Goal: Communication & Community: Connect with others

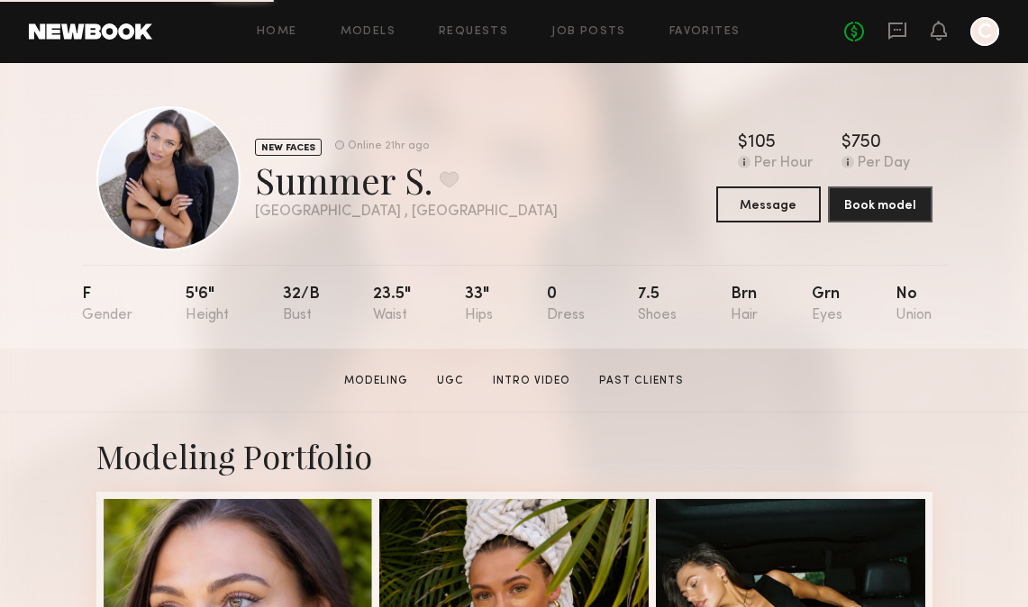
click at [387, 23] on div "Home Models Requests Job Posts Favorites Sign Out No fees up to $5,000 C" at bounding box center [575, 31] width 847 height 29
click at [387, 29] on link "Models" at bounding box center [368, 32] width 55 height 12
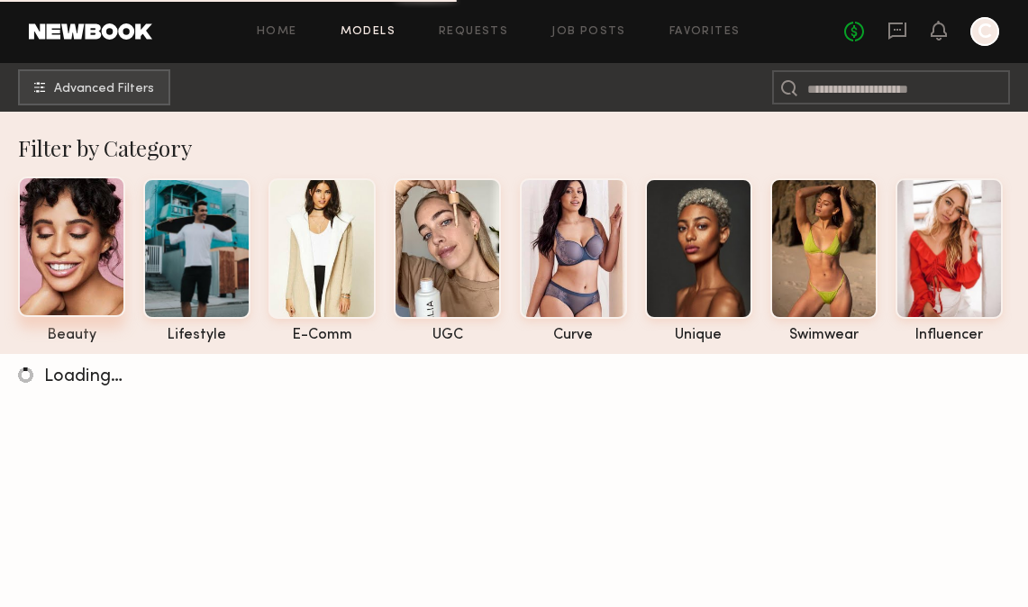
click at [40, 272] on div at bounding box center [71, 247] width 107 height 141
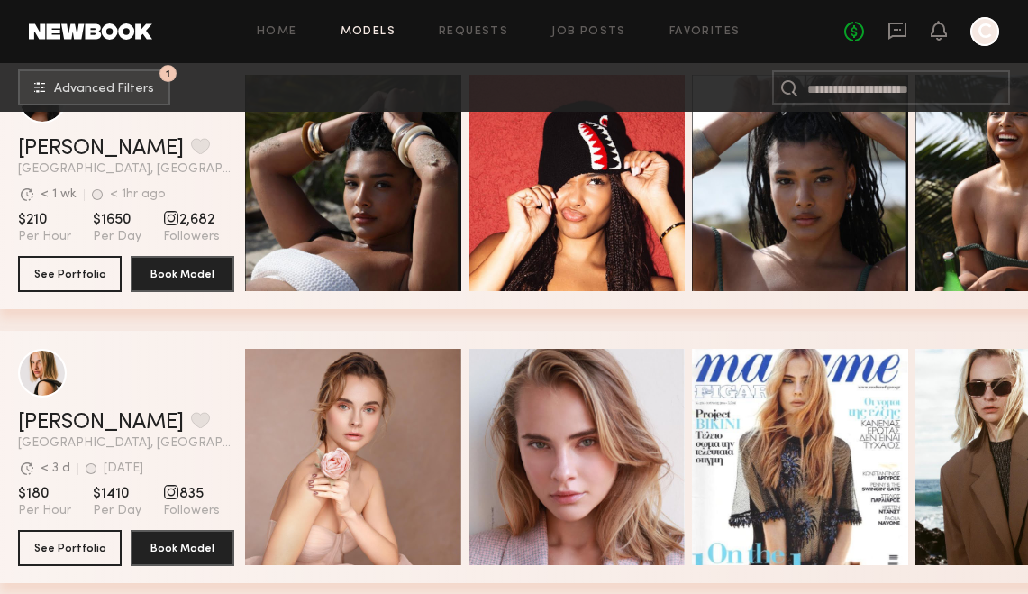
scroll to position [1609, 0]
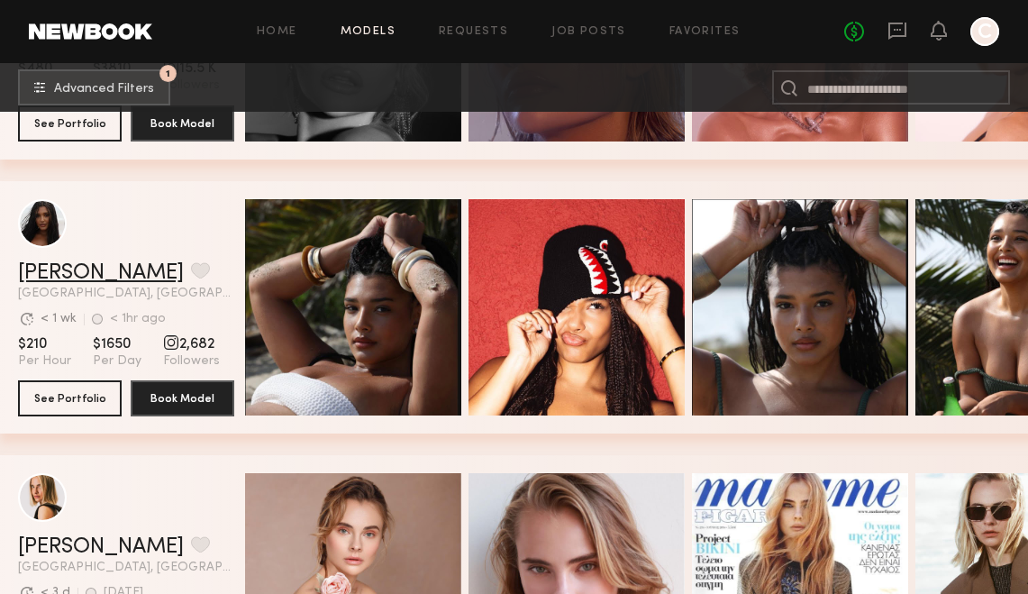
click at [82, 271] on link "Haleigh W." at bounding box center [101, 273] width 166 height 22
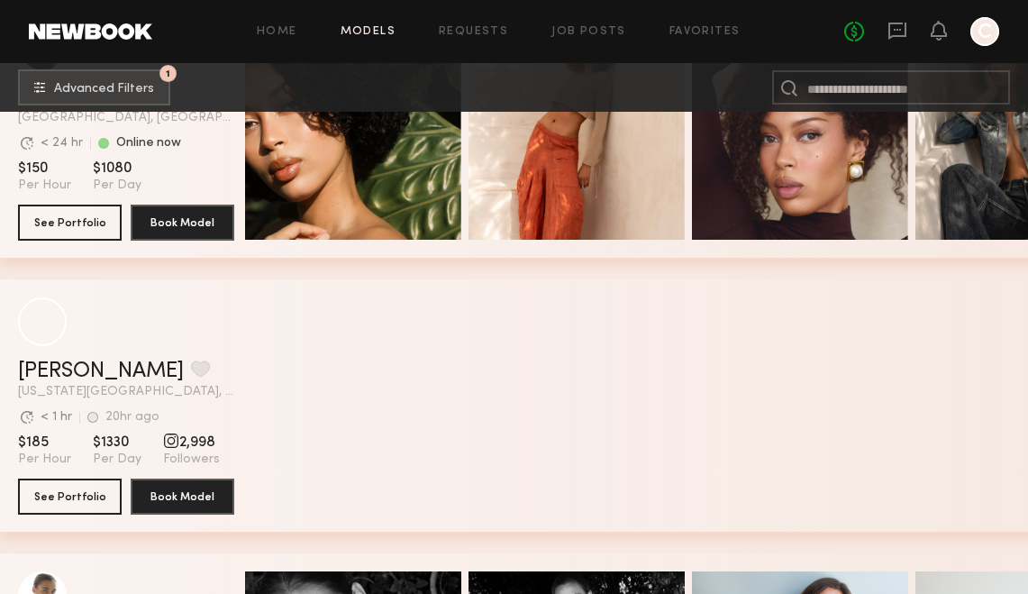
scroll to position [2995, 0]
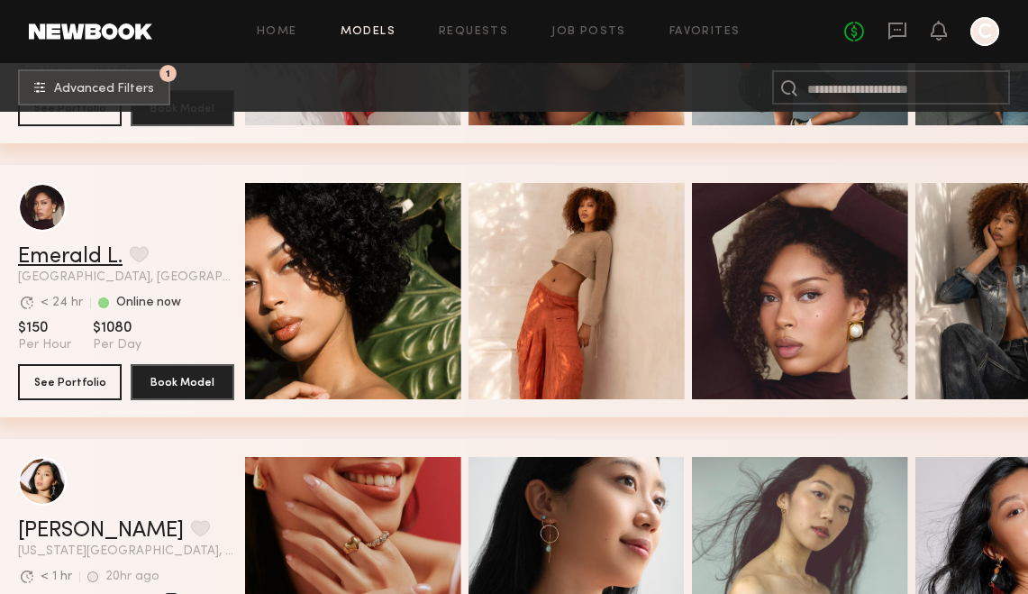
click at [37, 257] on link "Emerald L." at bounding box center [70, 257] width 105 height 22
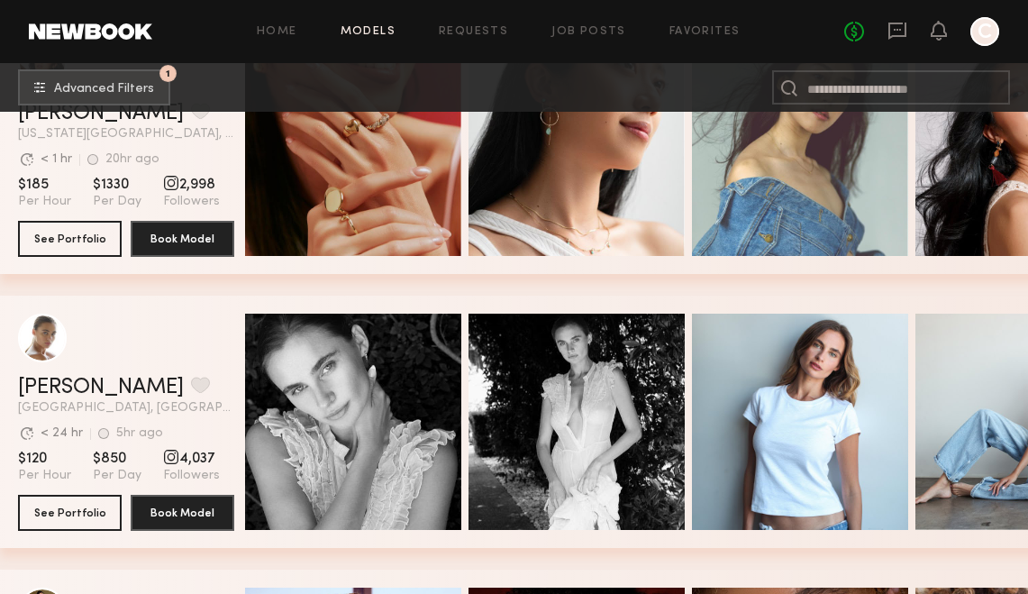
scroll to position [3531, 0]
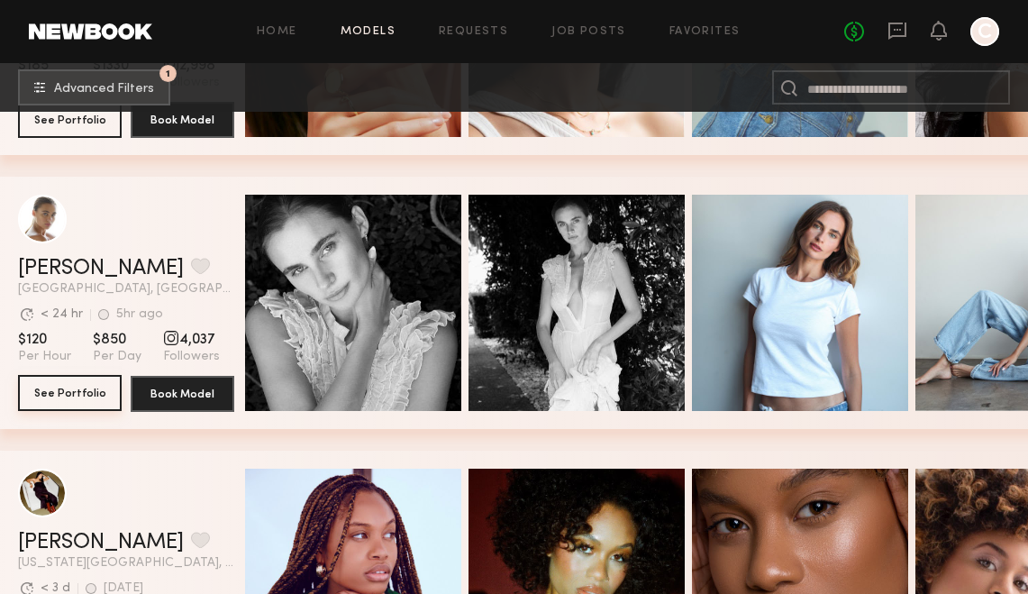
click at [66, 396] on button "See Portfolio" at bounding box center [70, 393] width 104 height 36
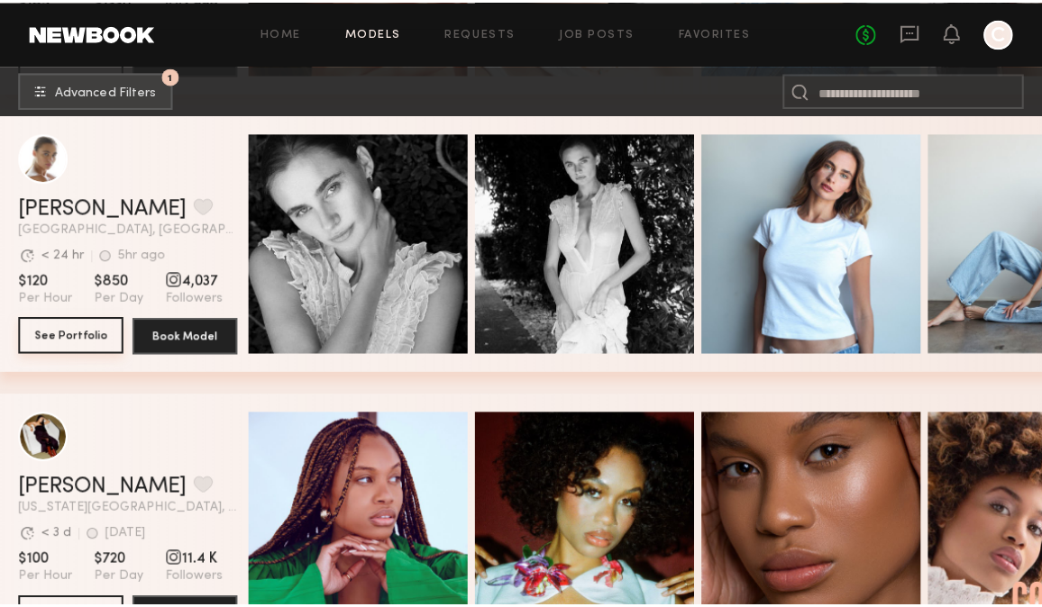
scroll to position [3617, 0]
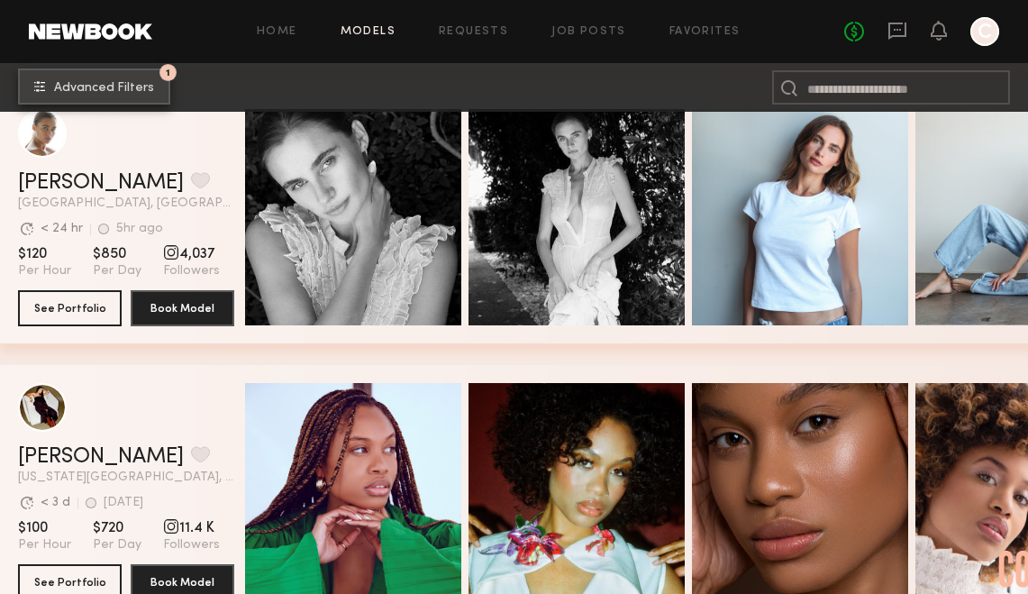
click at [141, 73] on button "1 Advanced Filters" at bounding box center [94, 86] width 152 height 36
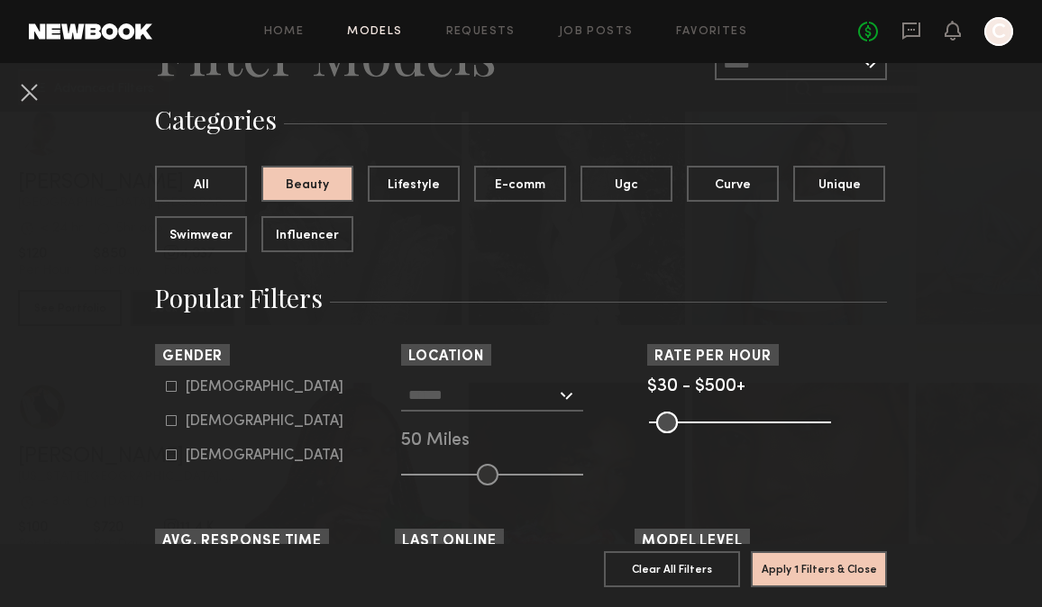
scroll to position [205, 0]
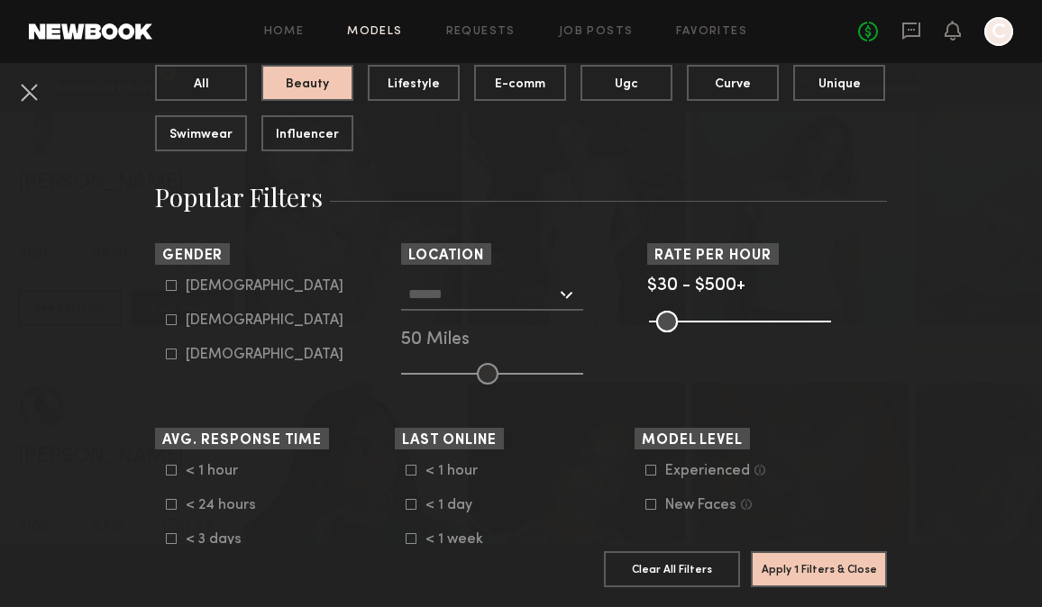
click at [487, 314] on div "Los Angeles, CA New York City, NY Brooklyn, NY Chicago, IL 50 Miles" at bounding box center [521, 331] width 240 height 106
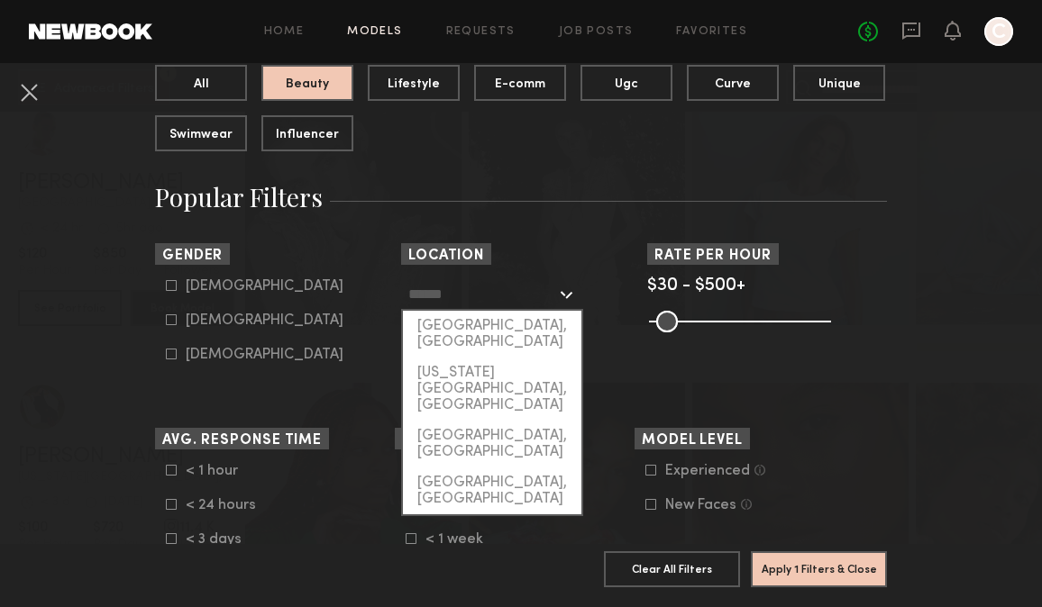
click at [480, 298] on input "text" at bounding box center [482, 293] width 148 height 31
click at [478, 340] on div "[GEOGRAPHIC_DATA], [GEOGRAPHIC_DATA]" at bounding box center [492, 334] width 178 height 47
type input "**********"
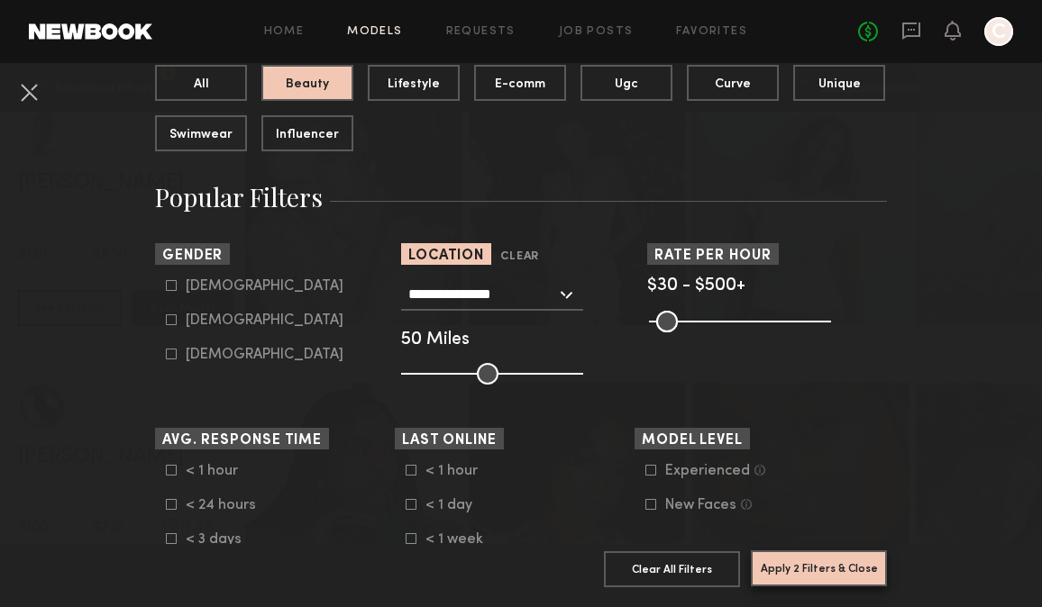
click at [816, 560] on button "Apply 2 Filters & Close" at bounding box center [819, 569] width 136 height 36
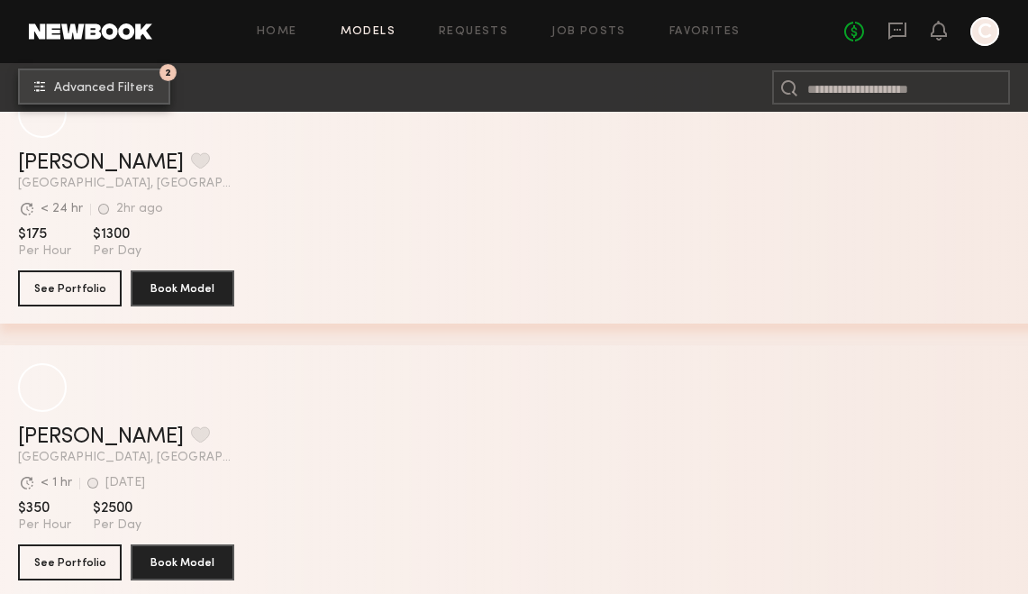
scroll to position [29655, 0]
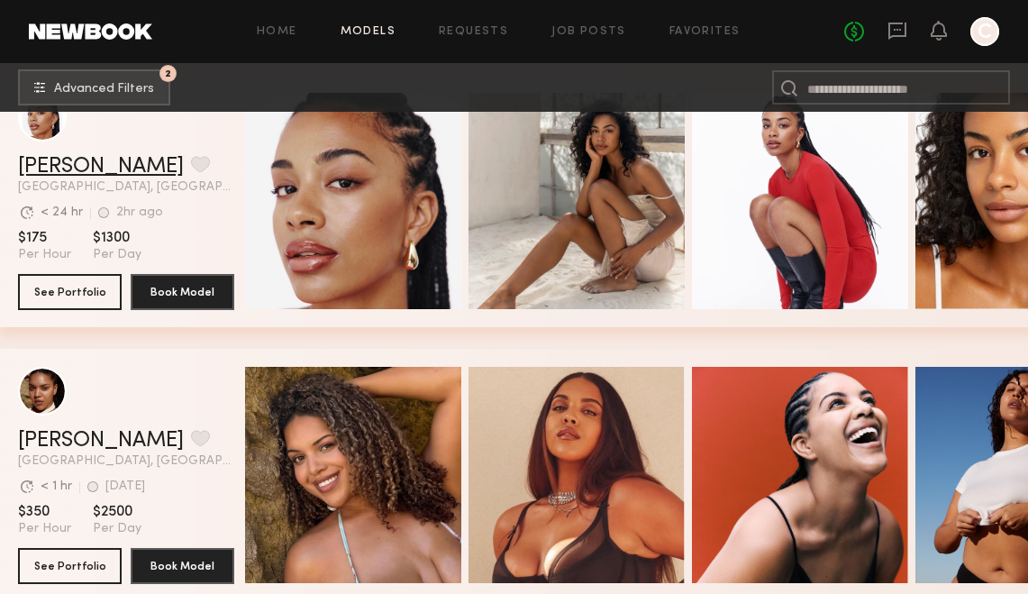
click at [76, 174] on link "Chloe W." at bounding box center [101, 167] width 166 height 22
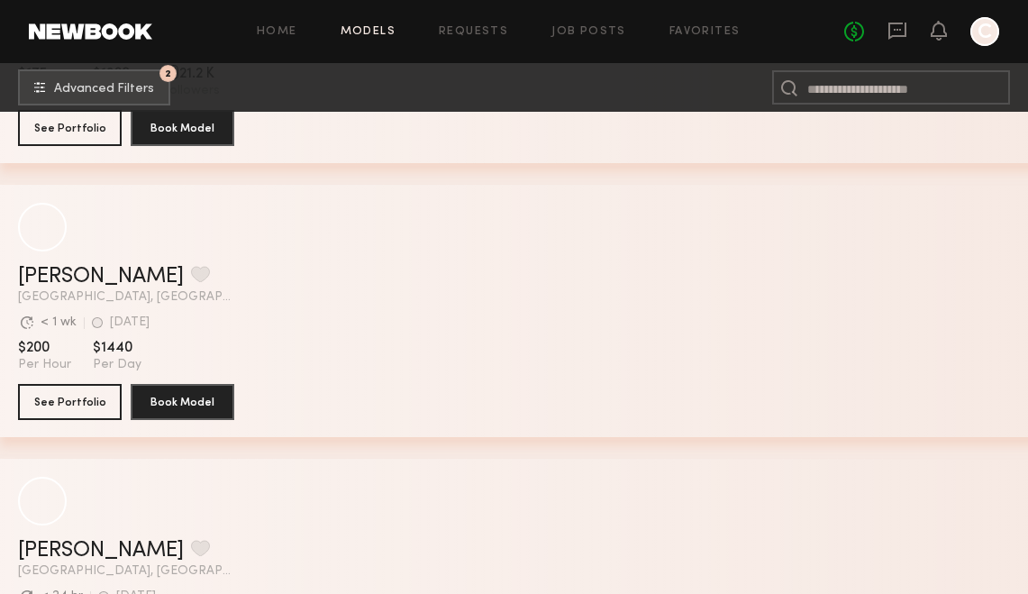
scroll to position [34474, 0]
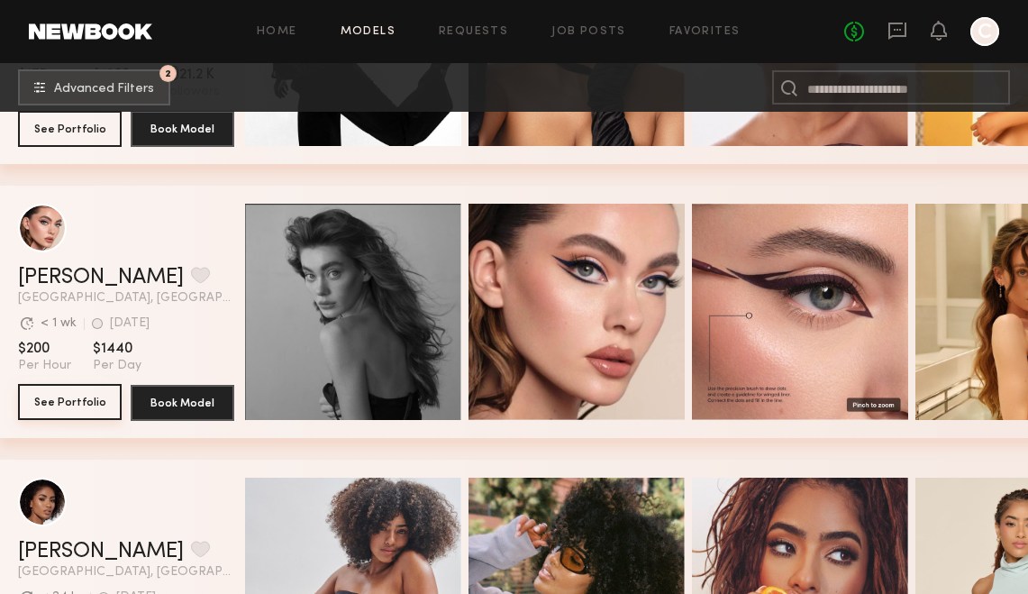
click at [110, 396] on button "See Portfolio" at bounding box center [70, 402] width 104 height 36
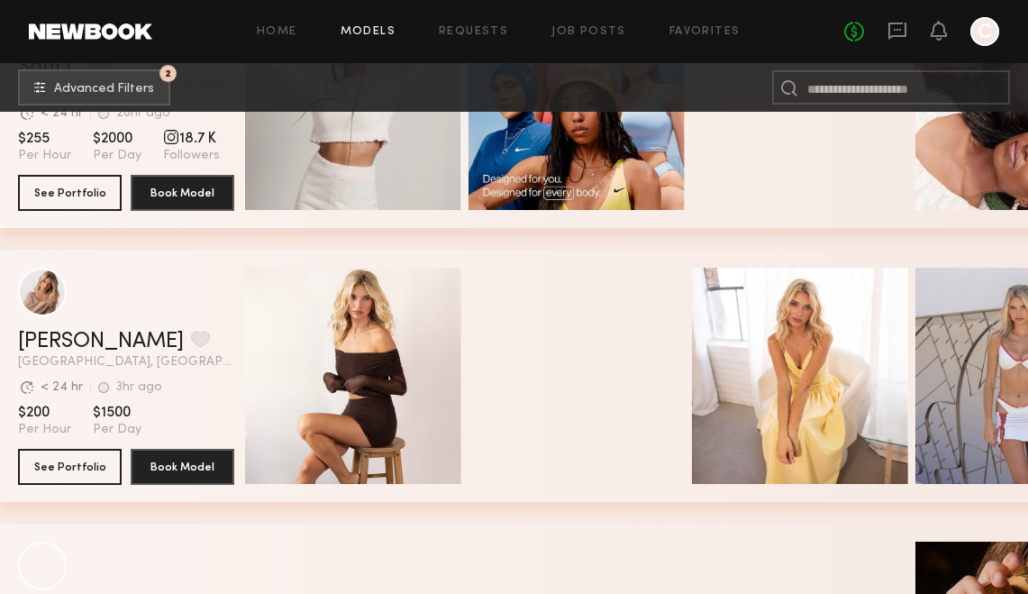
scroll to position [41533, 0]
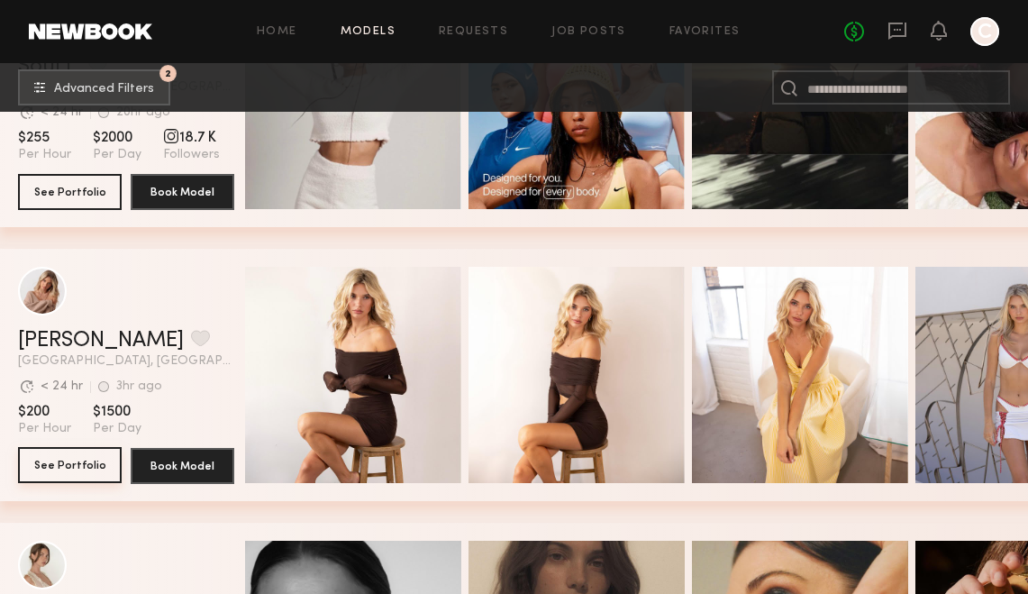
click at [84, 470] on button "See Portfolio" at bounding box center [70, 465] width 104 height 36
click at [56, 340] on link "Weronika R." at bounding box center [101, 341] width 166 height 22
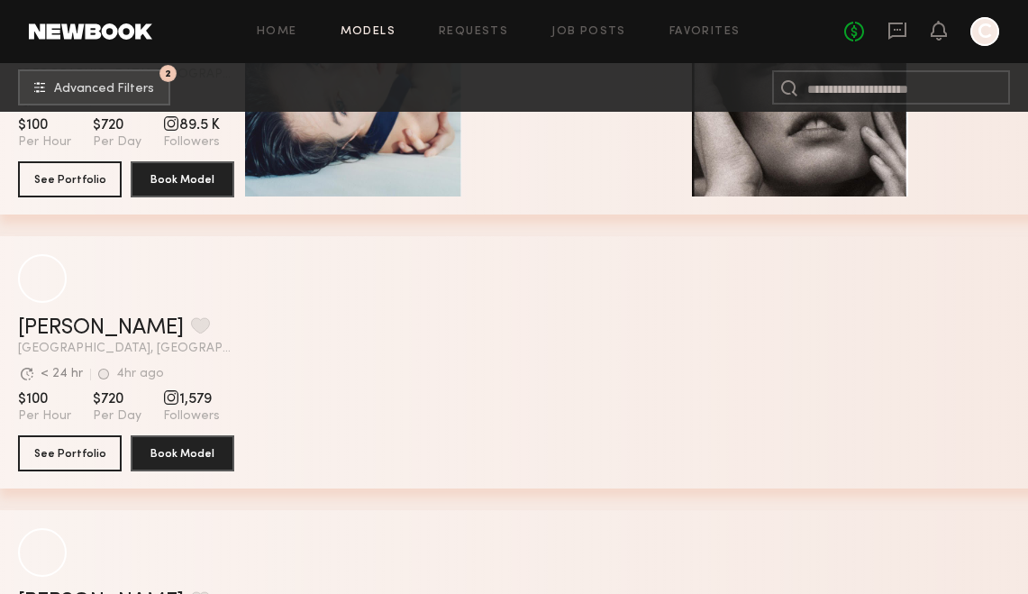
scroll to position [49501, 0]
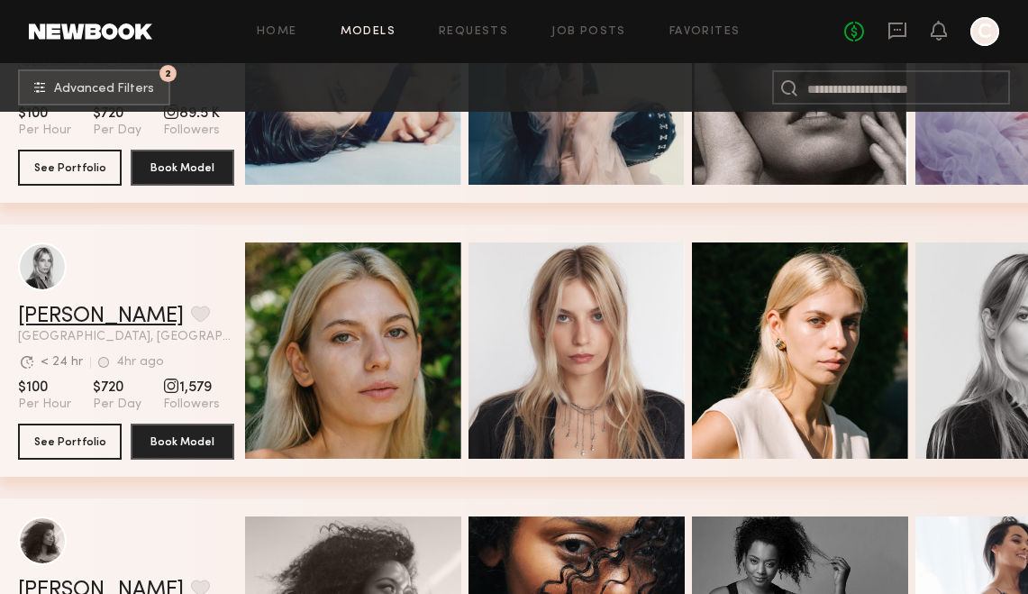
click at [71, 309] on link "Veronika M." at bounding box center [101, 316] width 166 height 22
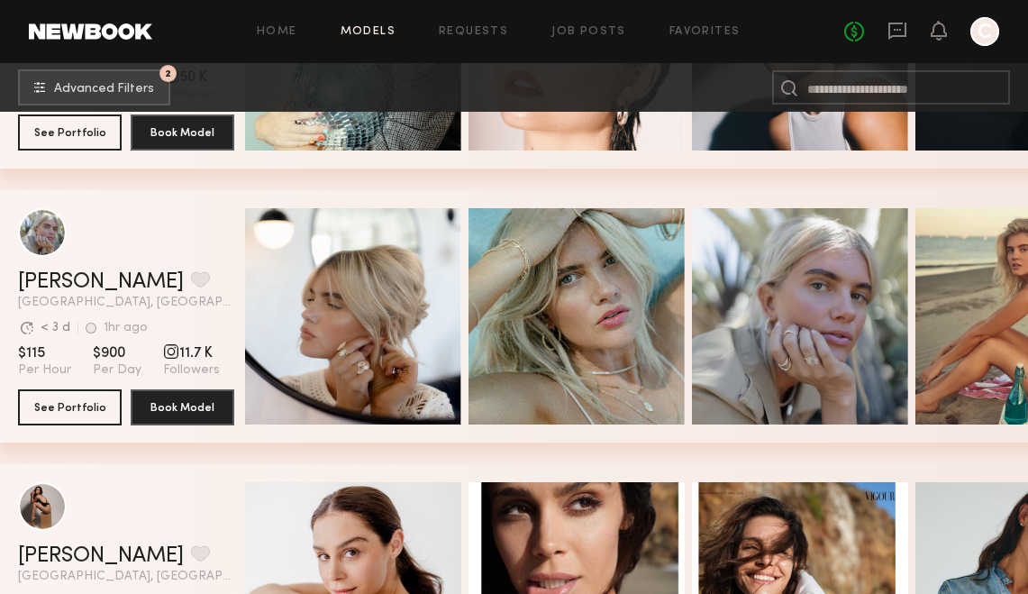
scroll to position [50691, 0]
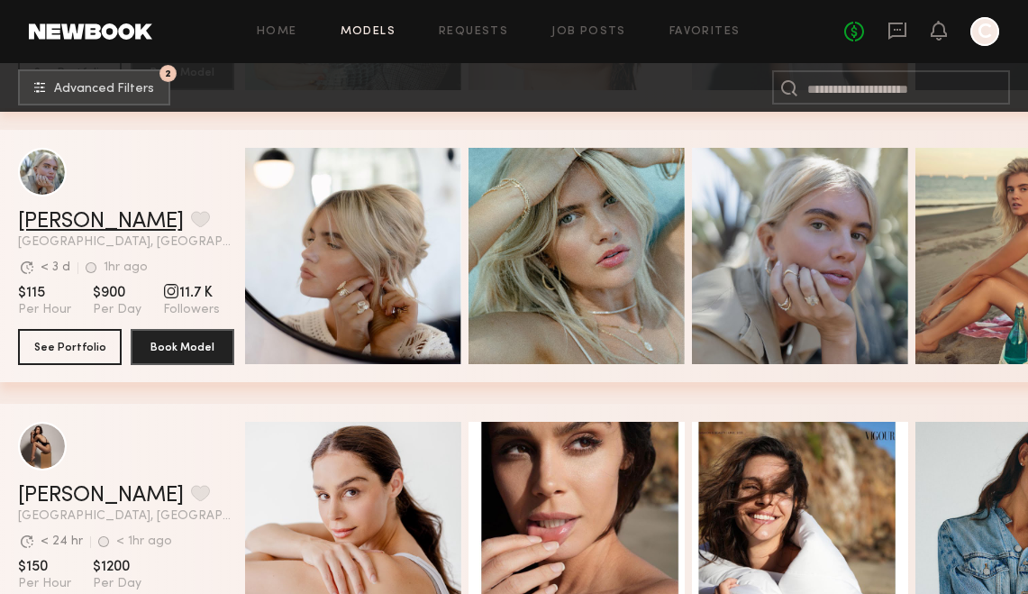
click at [76, 217] on link "Katie B." at bounding box center [101, 222] width 166 height 22
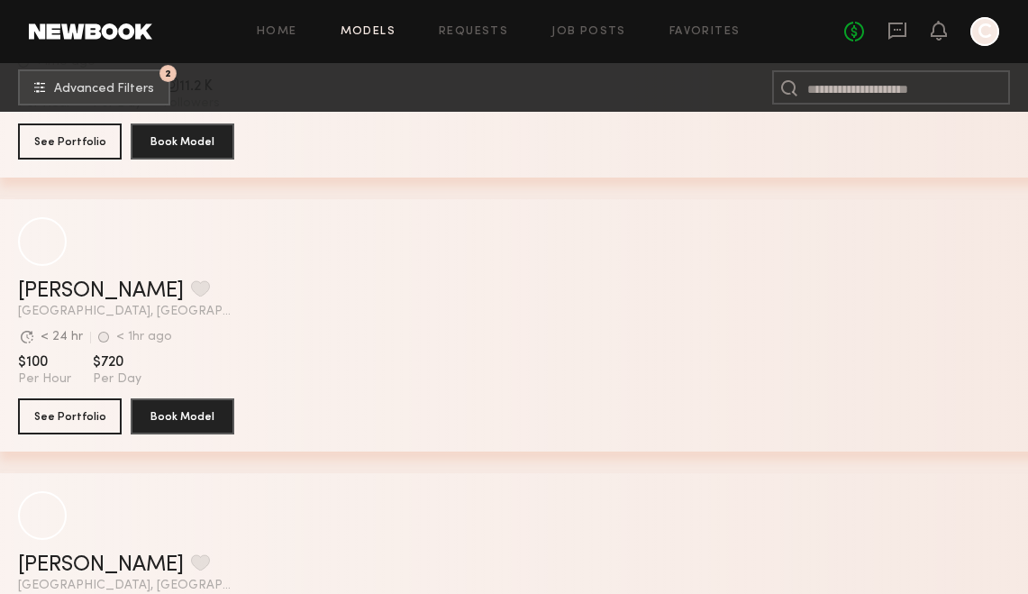
scroll to position [85956, 0]
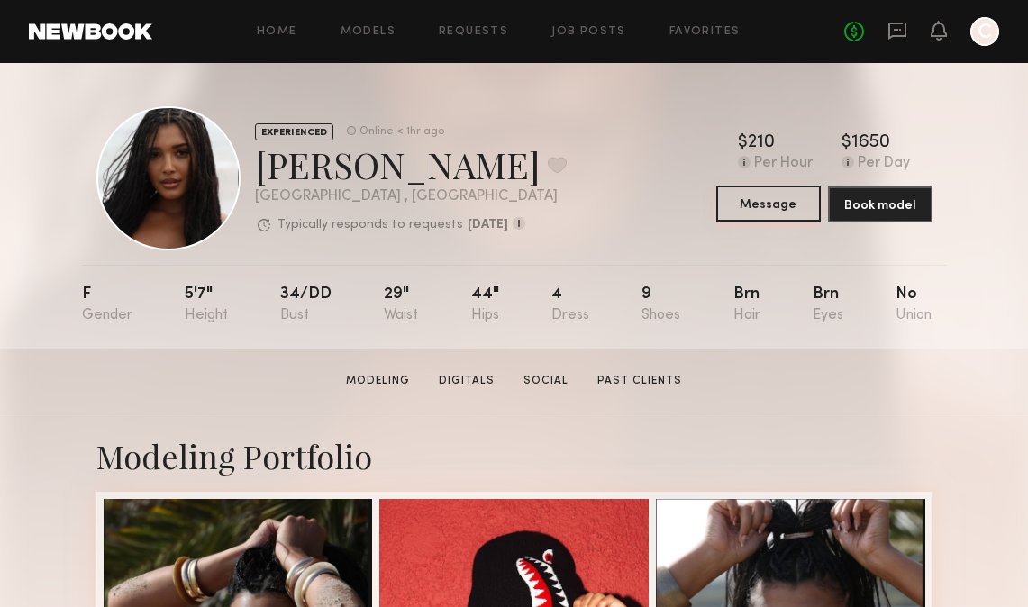
click at [744, 205] on button "Message" at bounding box center [768, 204] width 105 height 36
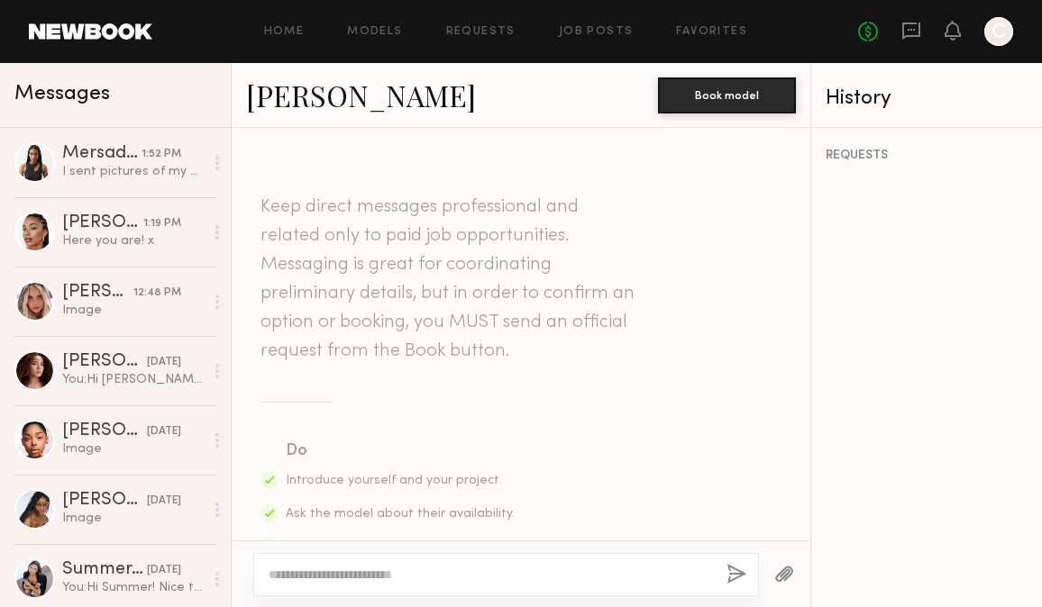
click at [378, 587] on div at bounding box center [505, 574] width 505 height 43
click at [373, 581] on textarea at bounding box center [490, 575] width 443 height 18
paste textarea "**********"
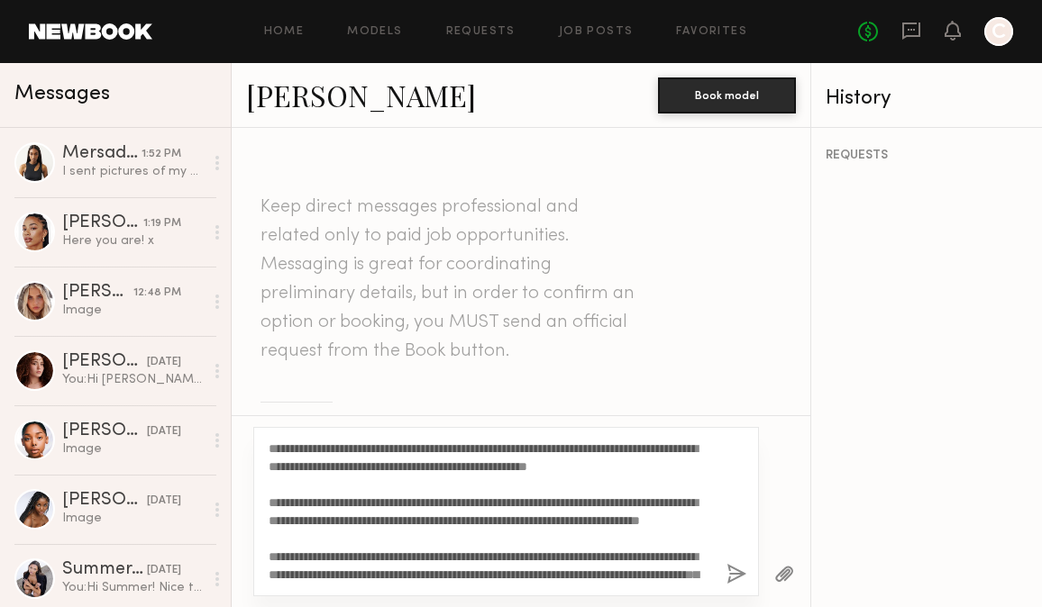
click at [268, 446] on div "**********" at bounding box center [505, 511] width 505 height 169
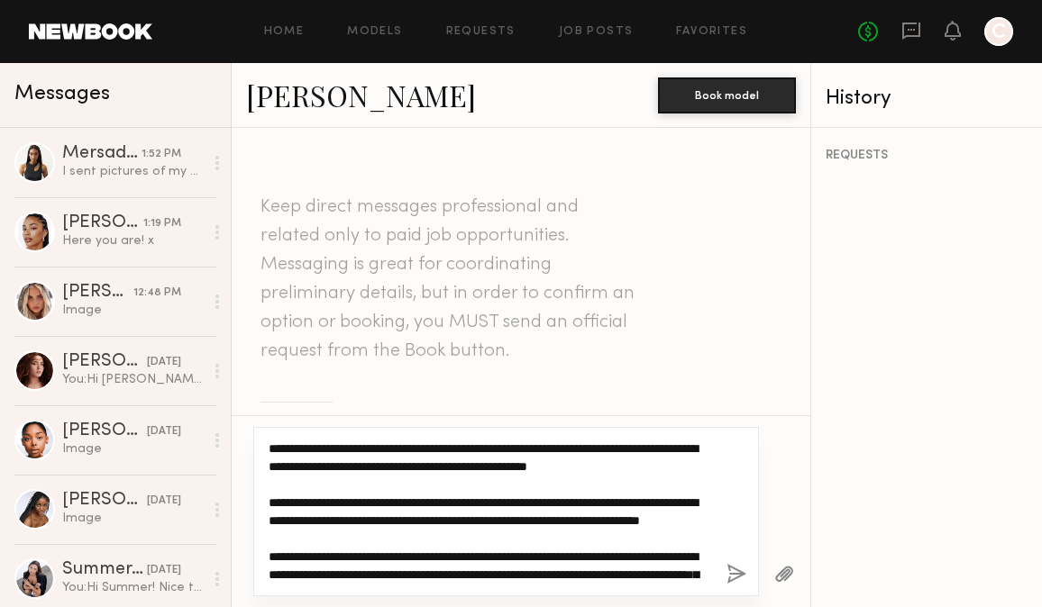
click at [270, 447] on textarea "**********" at bounding box center [490, 512] width 443 height 144
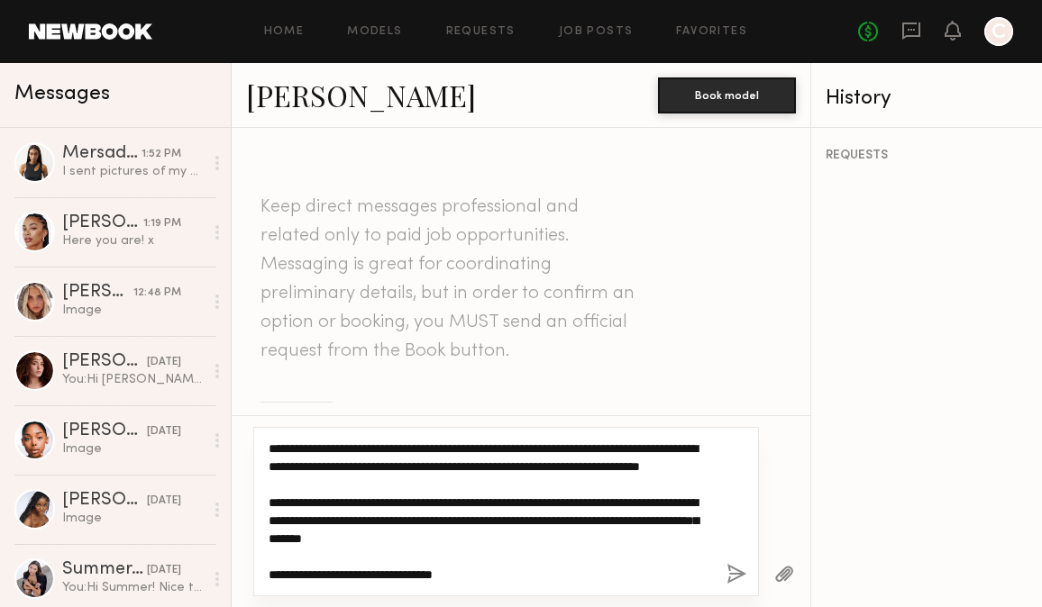
scroll to position [90, 0]
type textarea "**********"
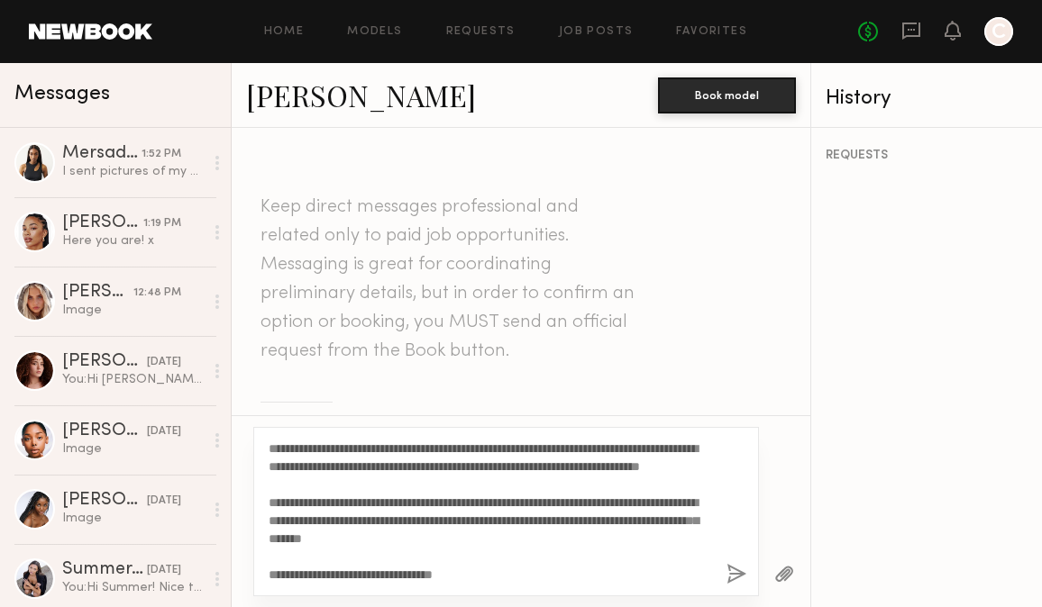
click at [722, 572] on div "**********" at bounding box center [505, 511] width 505 height 169
click at [729, 574] on button "button" at bounding box center [736, 575] width 20 height 23
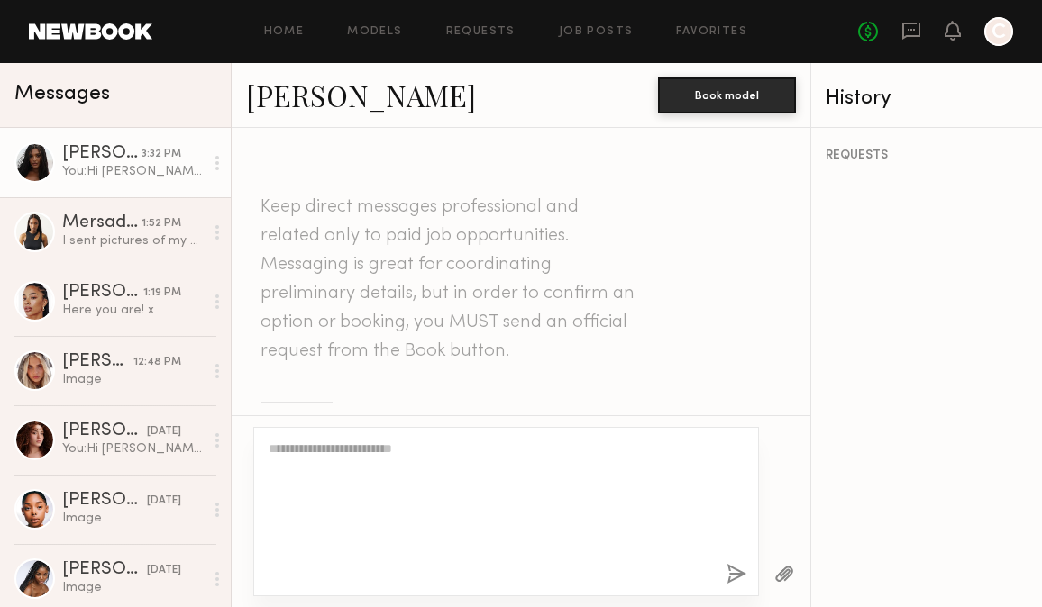
scroll to position [0, 0]
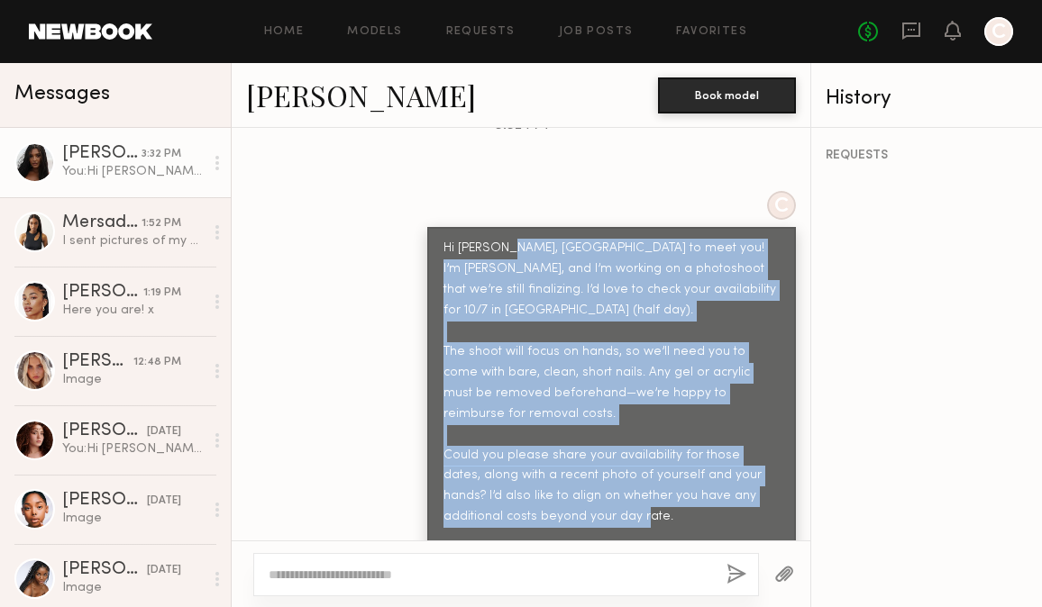
drag, startPoint x: 492, startPoint y: 213, endPoint x: 669, endPoint y: 517, distance: 352.5
click at [669, 517] on div "Hi Haleigh, nice to meet you! I’m Carol, and I’m working on a photoshoot that w…" at bounding box center [611, 403] width 369 height 353
copy div "nice to meet you! I’m Carol, and I’m working on a photoshoot that we’re still f…"
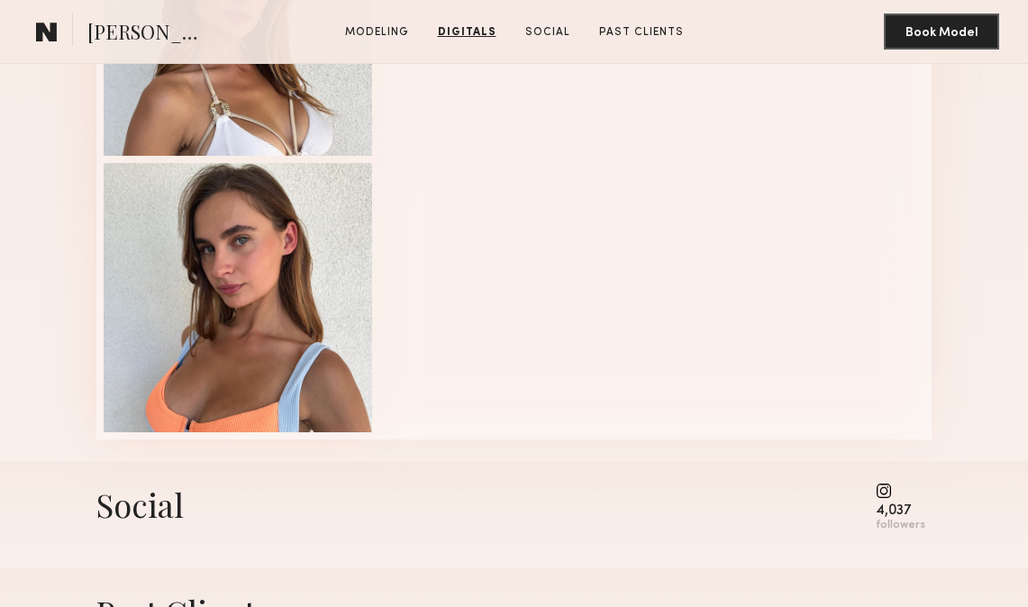
scroll to position [1722, 0]
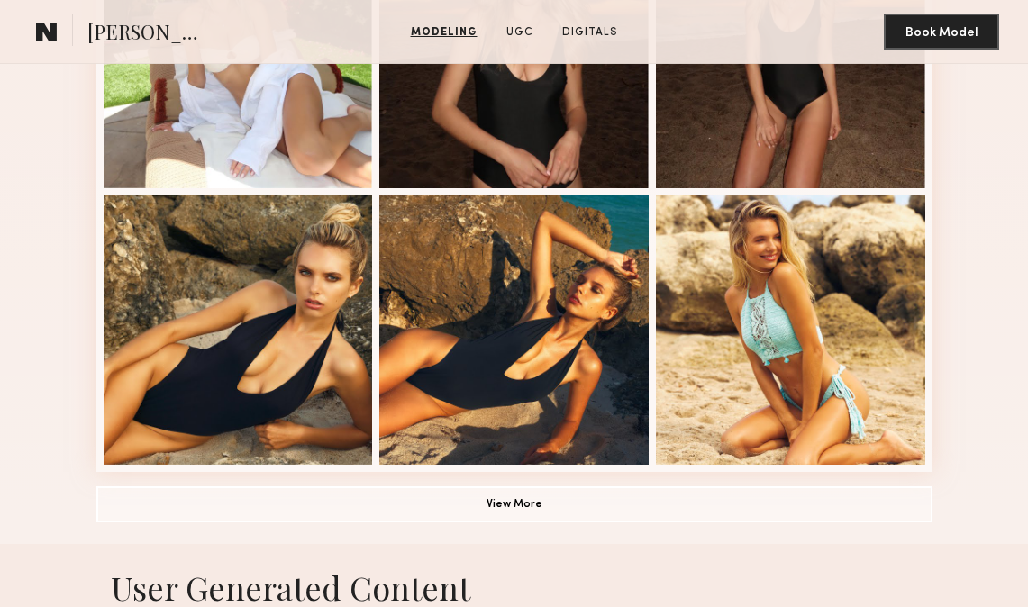
scroll to position [1289, 0]
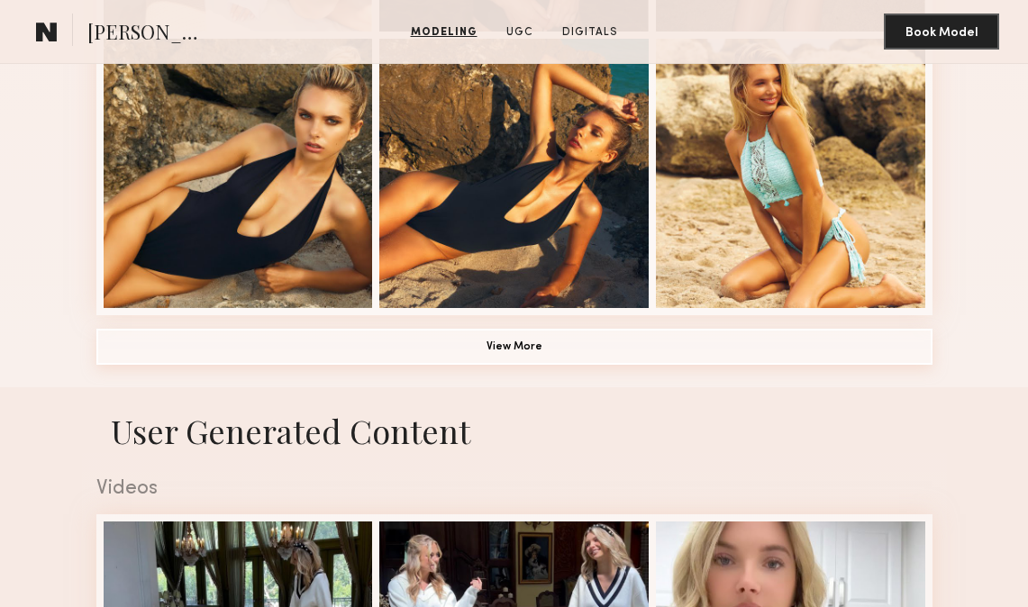
click at [564, 353] on button "View More" at bounding box center [514, 347] width 836 height 36
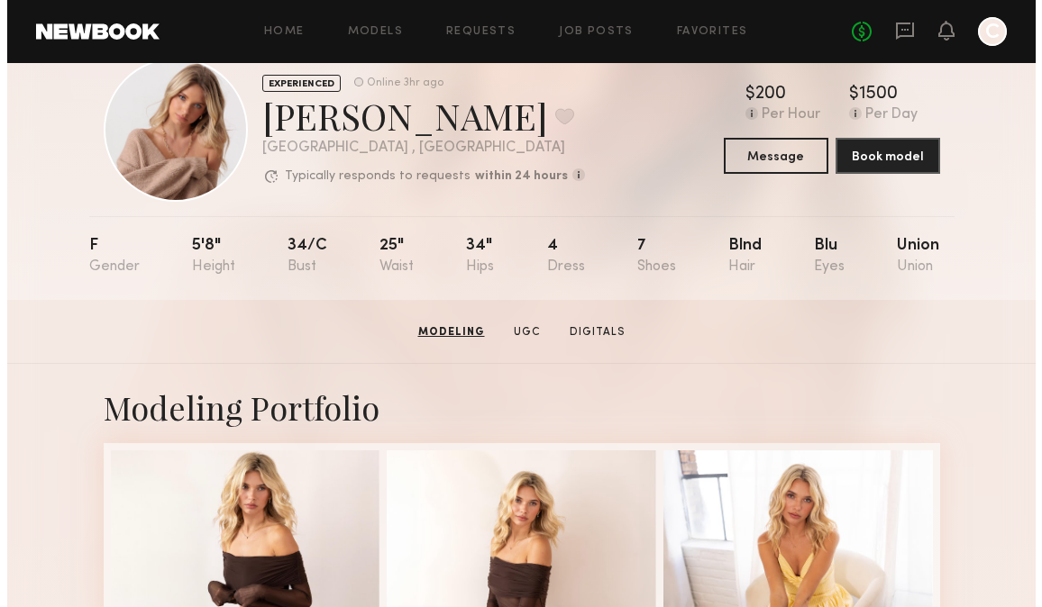
scroll to position [0, 0]
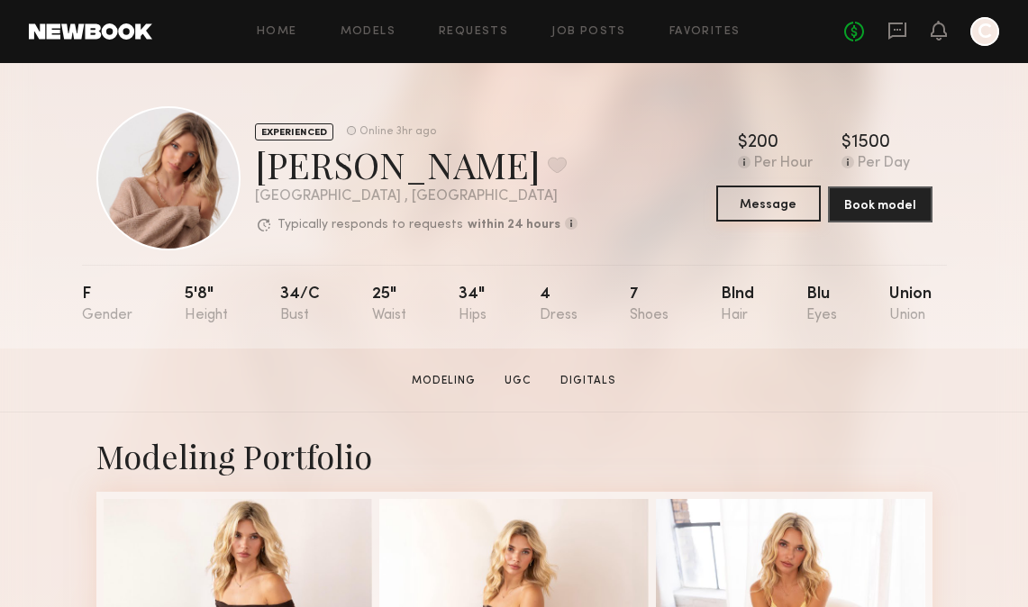
click at [772, 215] on button "Message" at bounding box center [768, 204] width 105 height 36
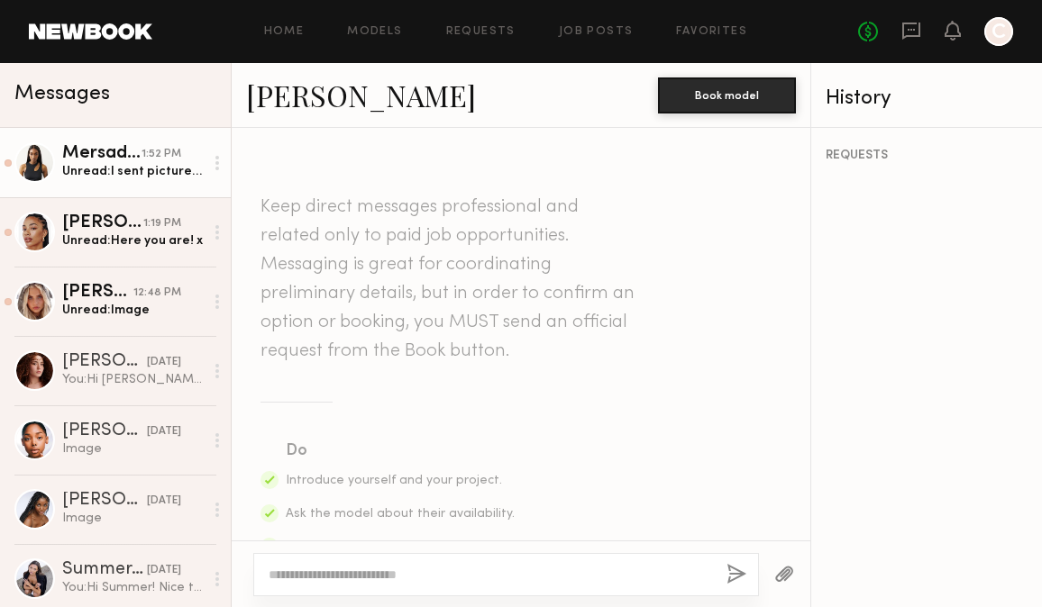
click at [122, 169] on div "Unread: I sent pictures of my hands as well did they come through" at bounding box center [132, 171] width 141 height 17
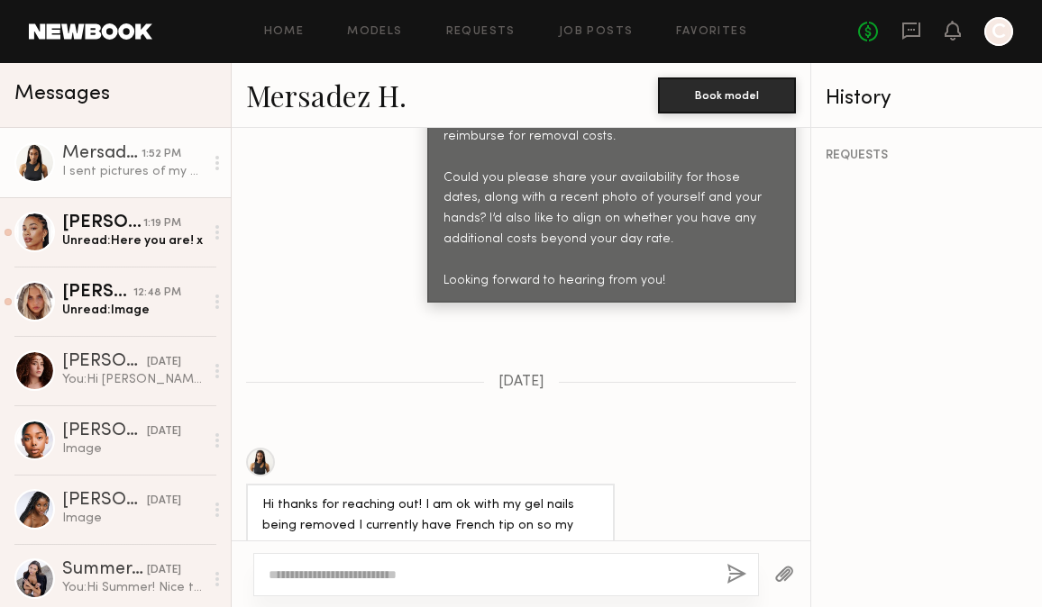
scroll to position [1736, 0]
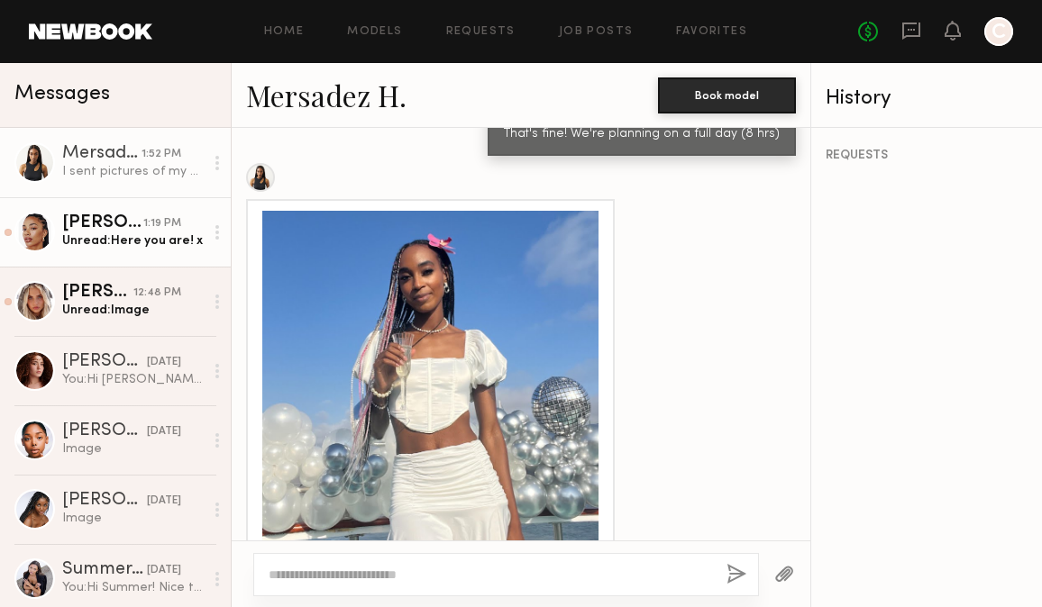
click at [157, 246] on div "Unread: Here you are! x" at bounding box center [132, 240] width 141 height 17
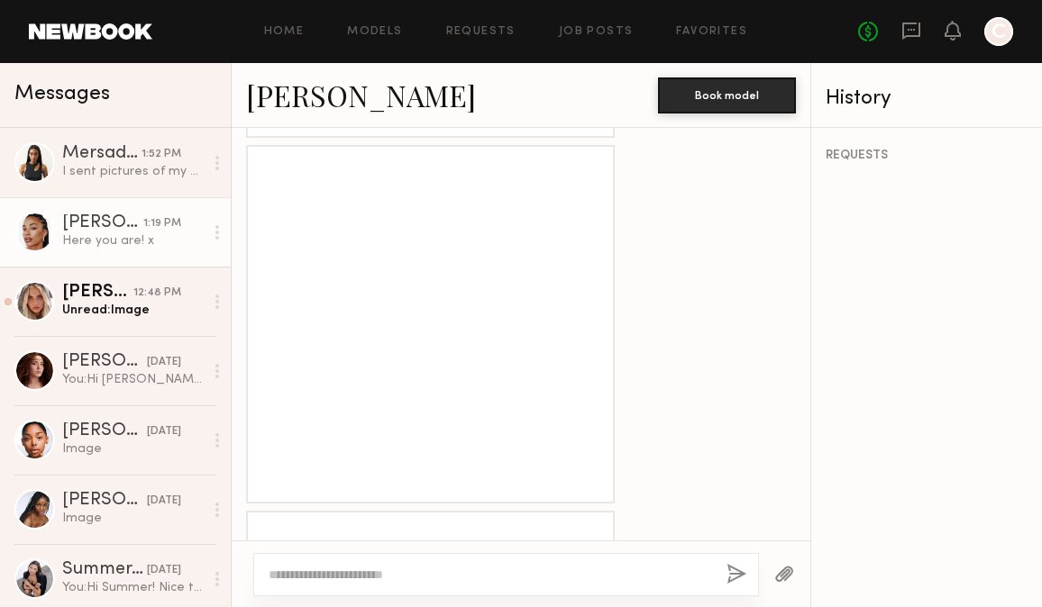
scroll to position [1191, 0]
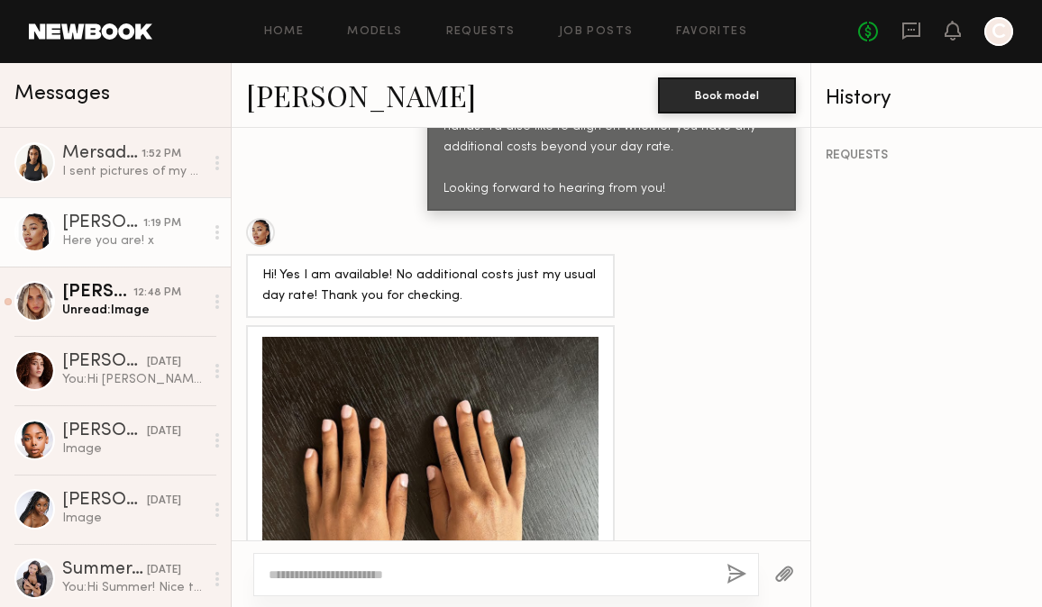
click at [455, 352] on div at bounding box center [430, 505] width 336 height 336
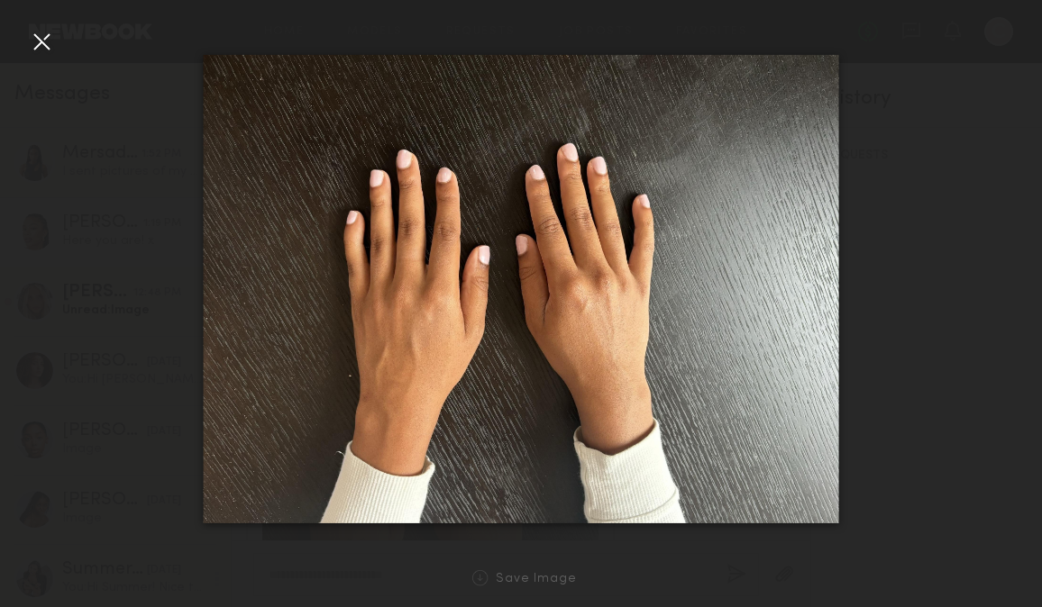
click at [37, 50] on div at bounding box center [41, 41] width 29 height 29
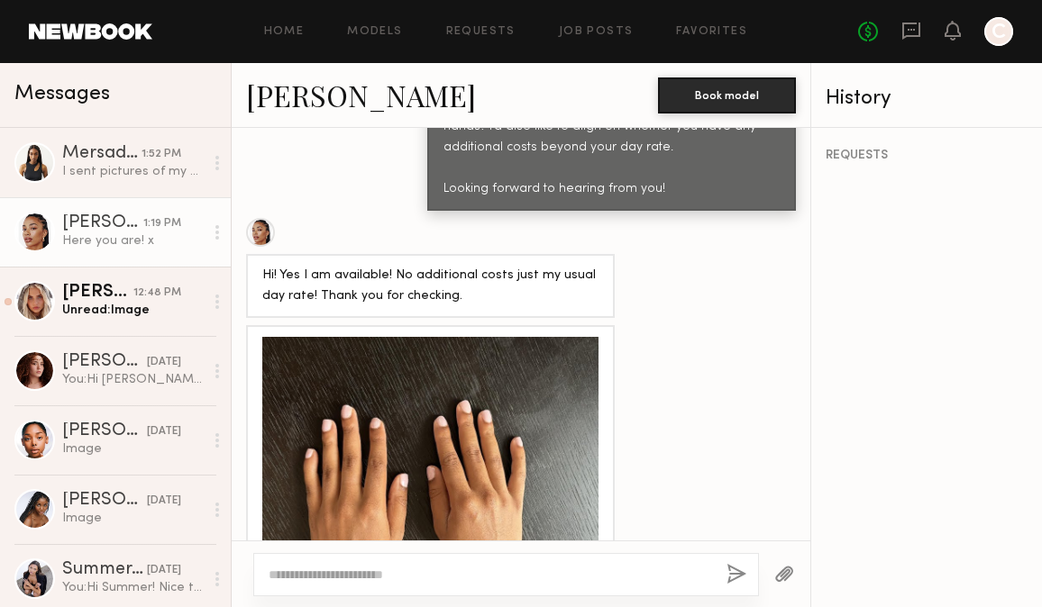
scroll to position [1699, 0]
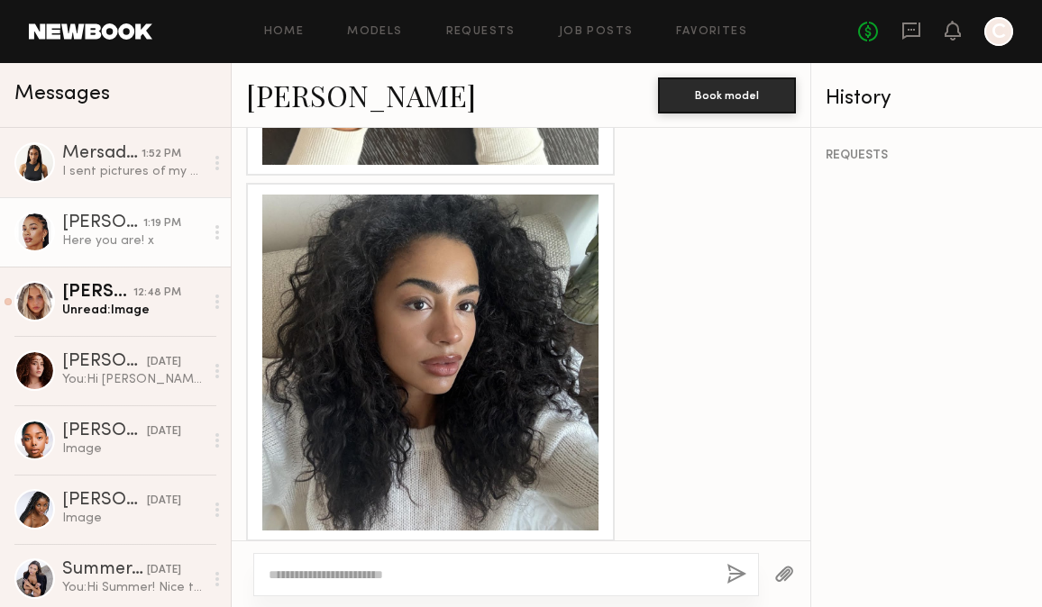
click at [509, 333] on div at bounding box center [430, 363] width 336 height 336
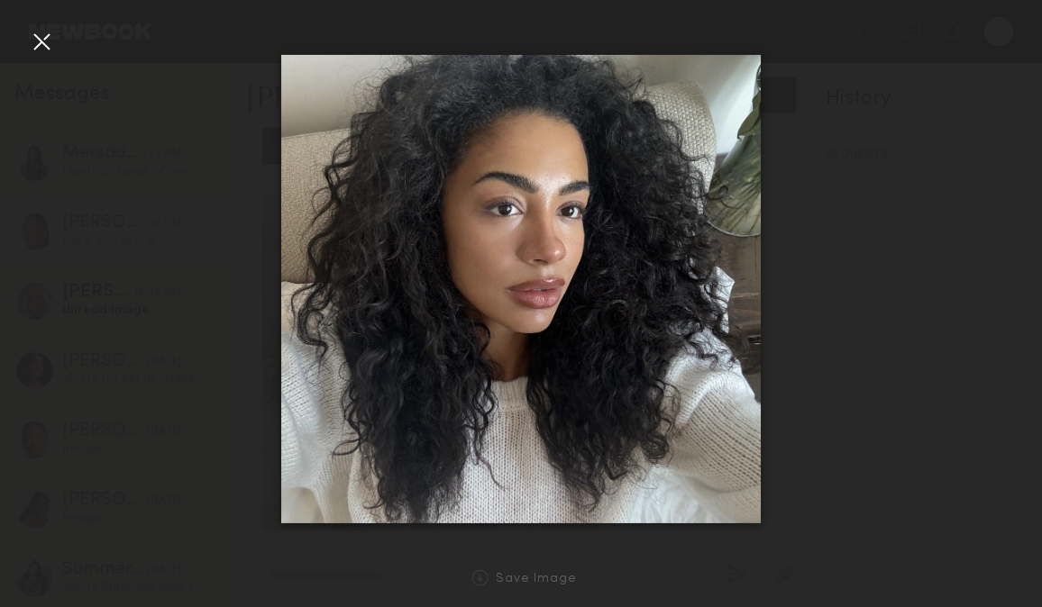
click at [186, 313] on div at bounding box center [521, 289] width 1042 height 521
click at [213, 401] on div at bounding box center [521, 289] width 1042 height 521
click at [32, 48] on div at bounding box center [41, 41] width 29 height 29
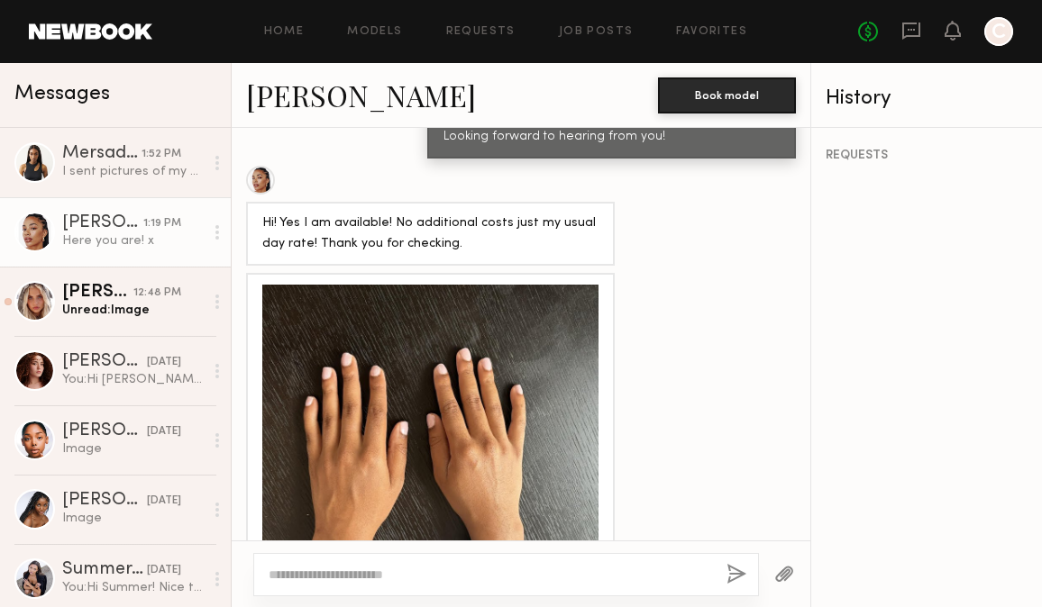
scroll to position [1261, 0]
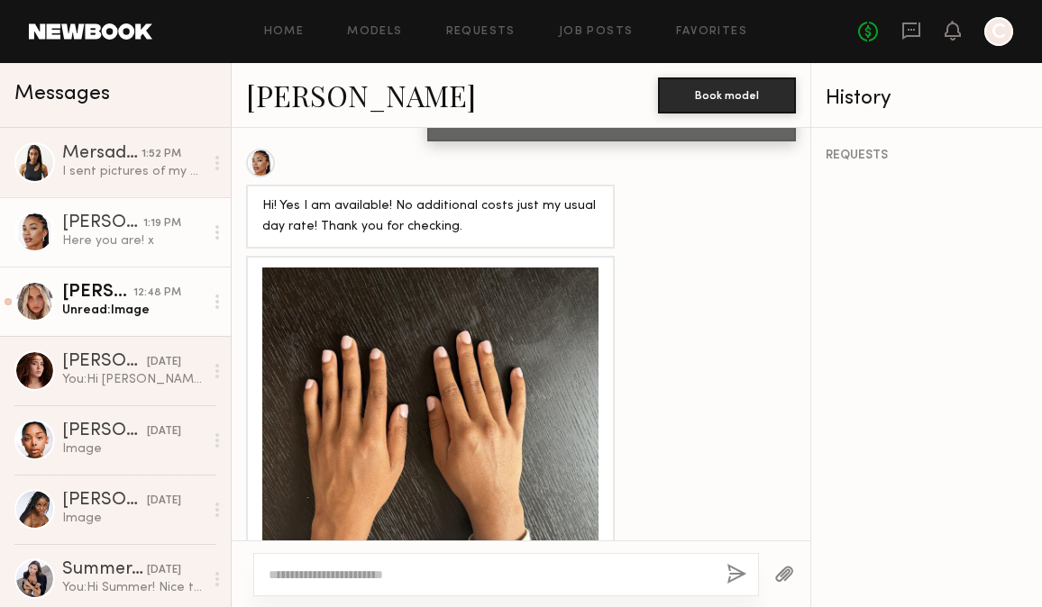
click at [97, 314] on div "Unread: Image" at bounding box center [132, 310] width 141 height 17
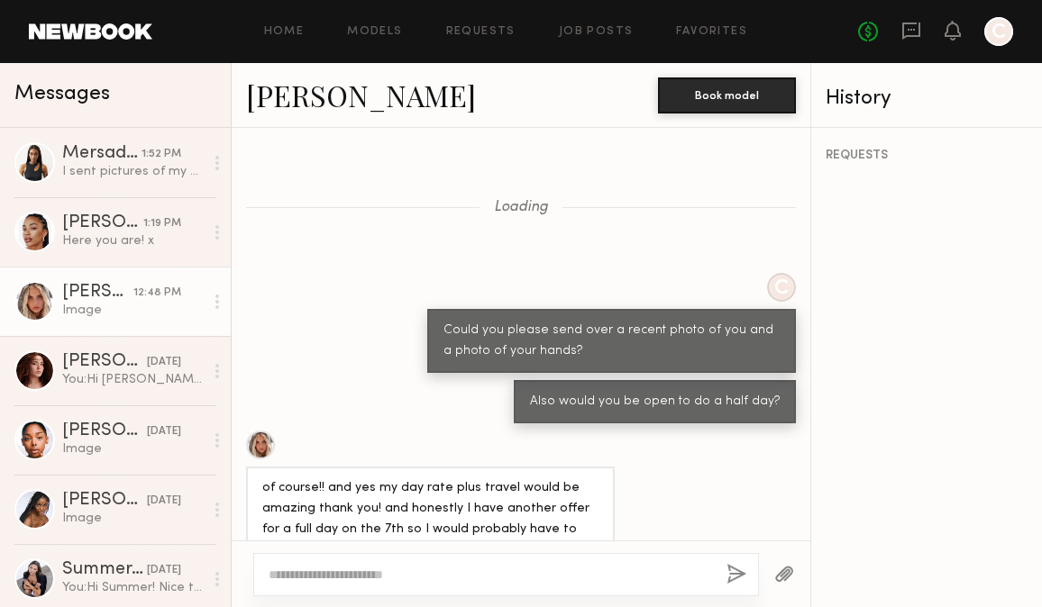
scroll to position [1750, 0]
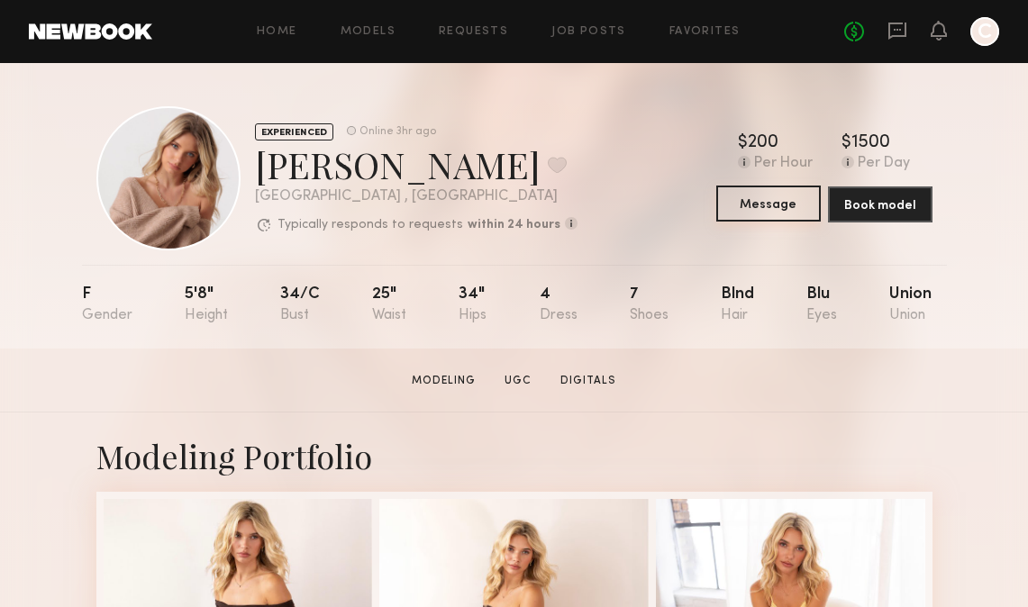
click at [728, 197] on button "Message" at bounding box center [768, 204] width 105 height 36
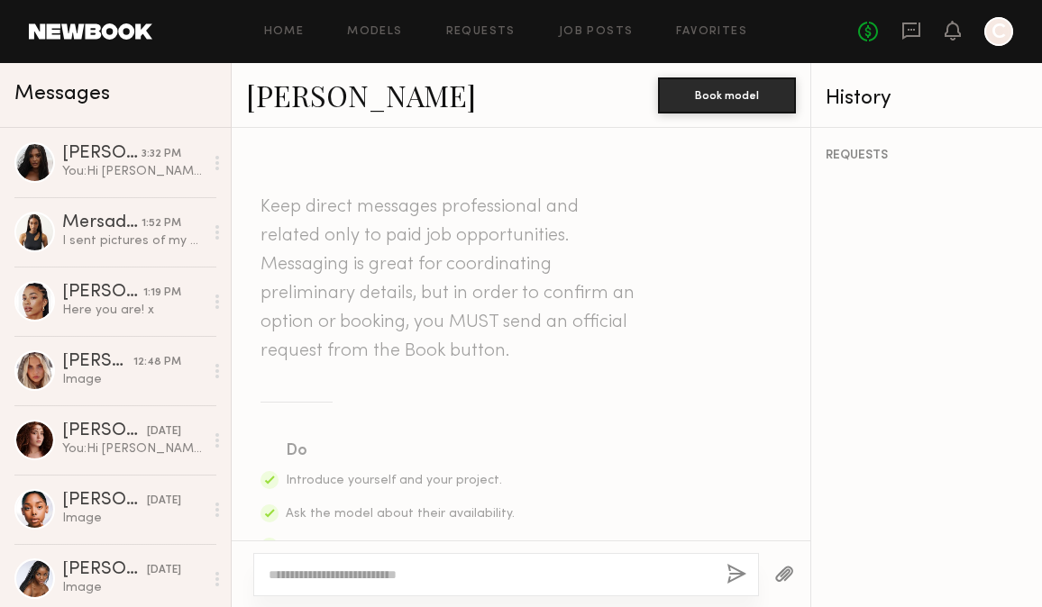
click at [386, 584] on div at bounding box center [505, 574] width 505 height 43
click at [384, 580] on textarea at bounding box center [490, 575] width 443 height 18
paste textarea "**********"
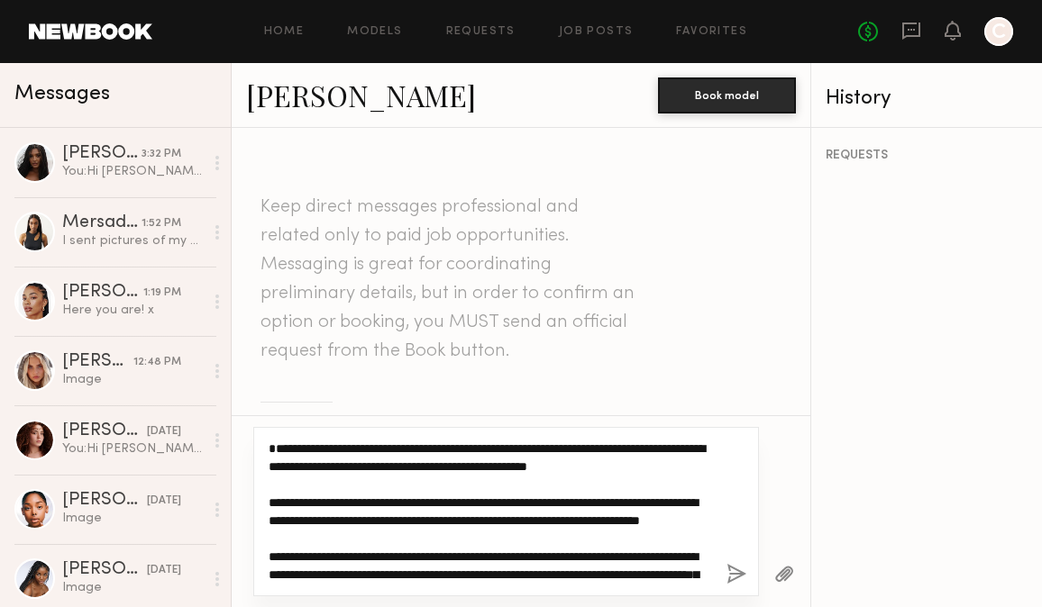
click at [281, 447] on textarea "**********" at bounding box center [490, 512] width 443 height 144
click at [270, 445] on textarea "**********" at bounding box center [490, 512] width 443 height 144
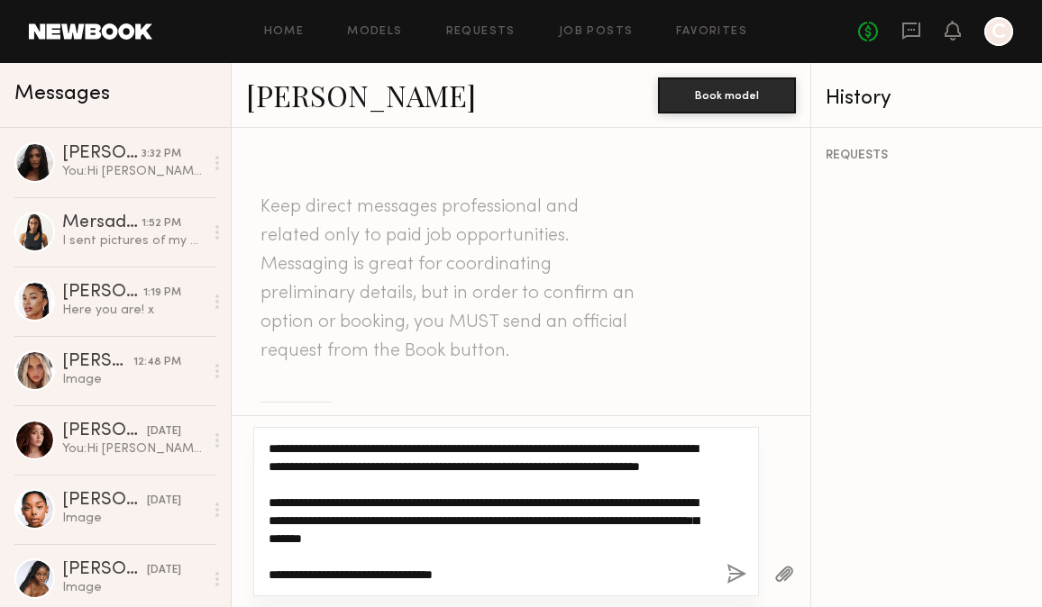
scroll to position [90, 0]
type textarea "**********"
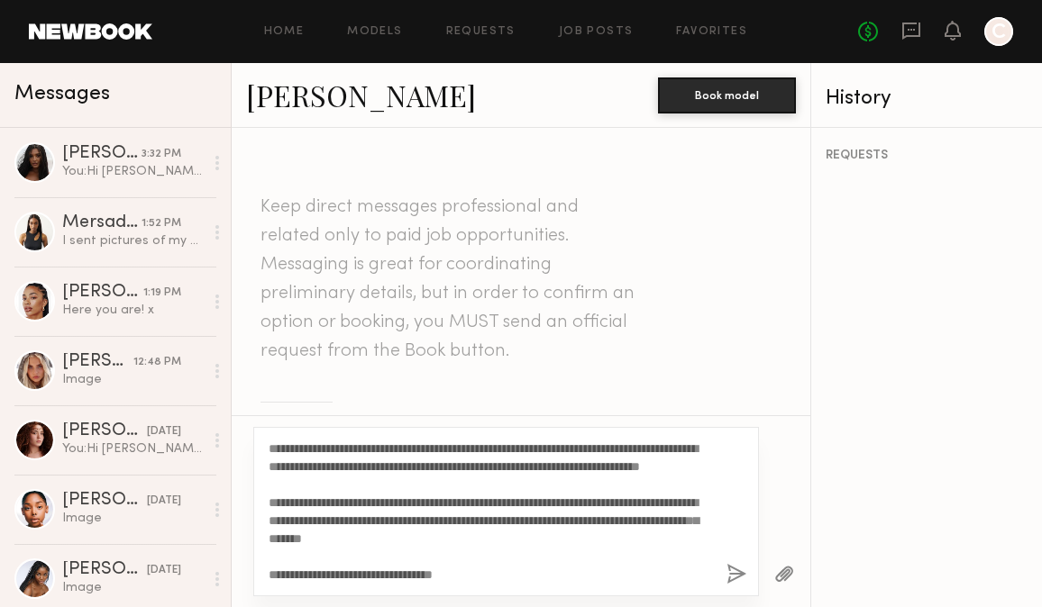
click at [735, 564] on button "button" at bounding box center [736, 575] width 20 height 23
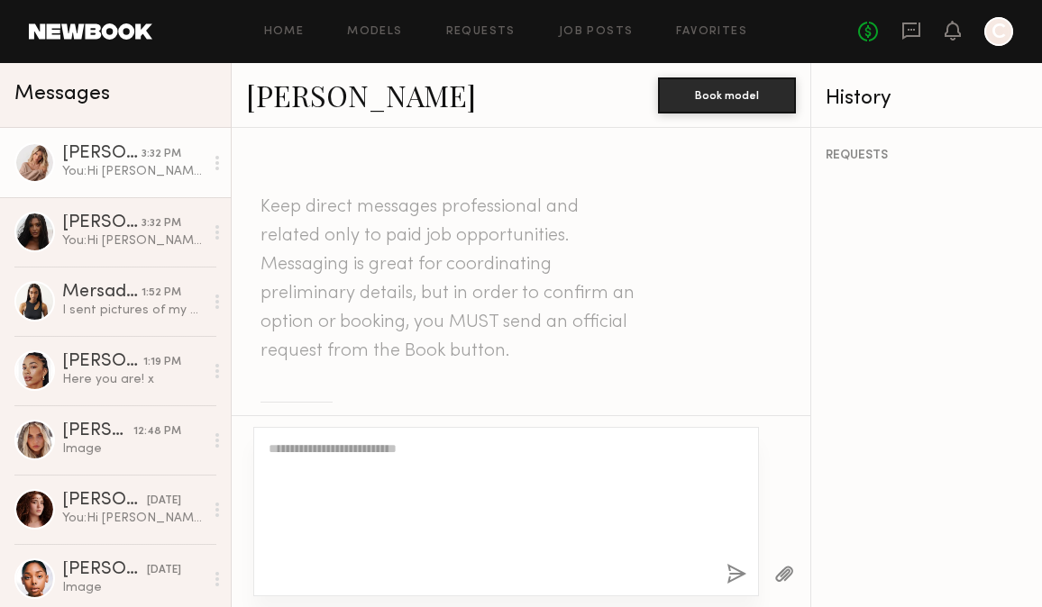
scroll to position [0, 0]
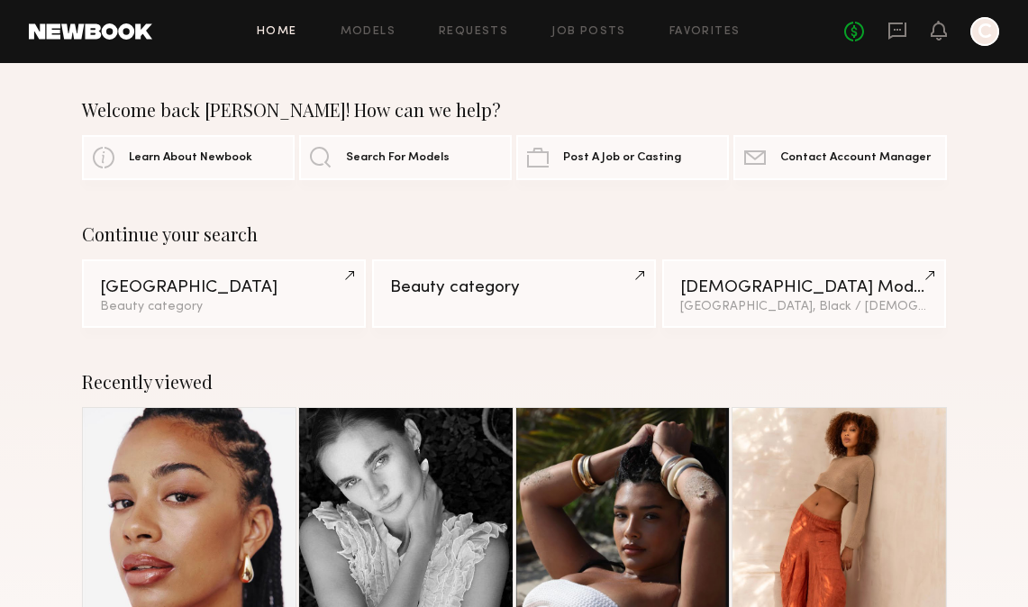
click at [903, 19] on div "No fees up to $5,000 C" at bounding box center [921, 31] width 155 height 29
click at [892, 33] on icon at bounding box center [898, 31] width 20 height 20
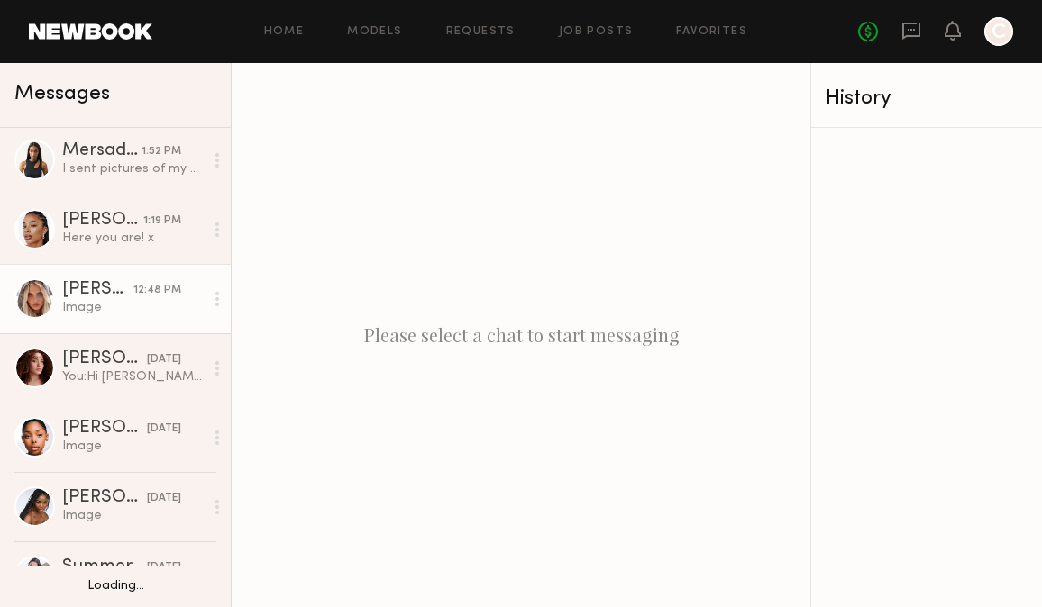
scroll to position [4, 0]
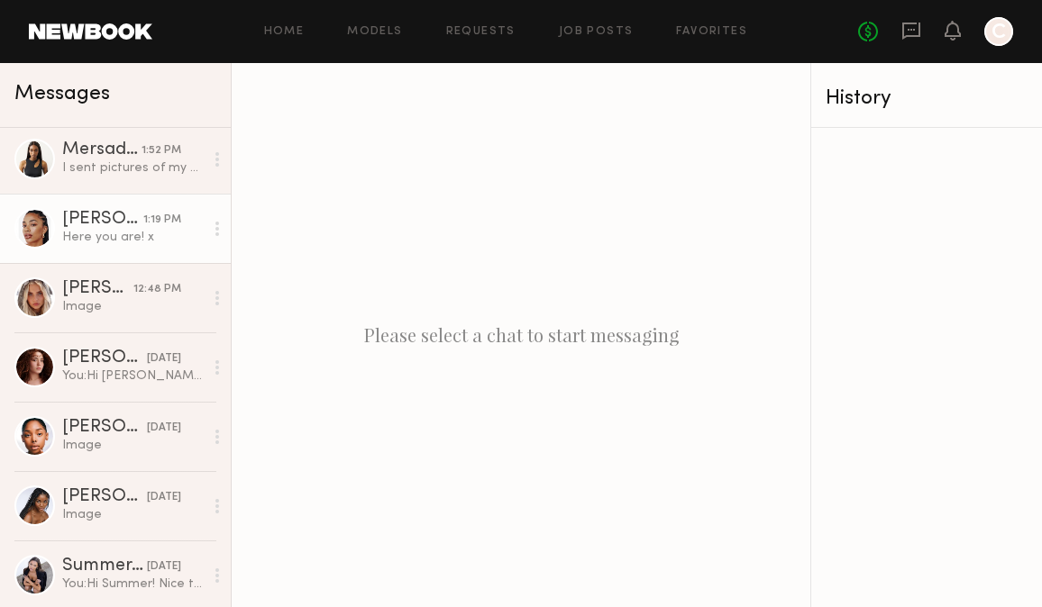
click at [90, 243] on div "Here you are! x" at bounding box center [132, 237] width 141 height 17
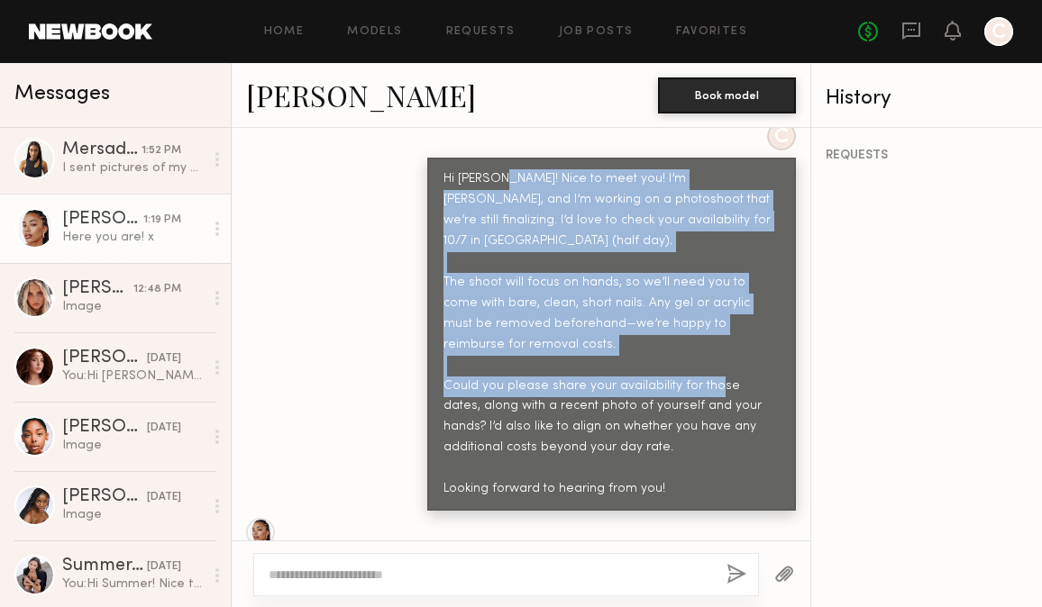
scroll to position [895, 0]
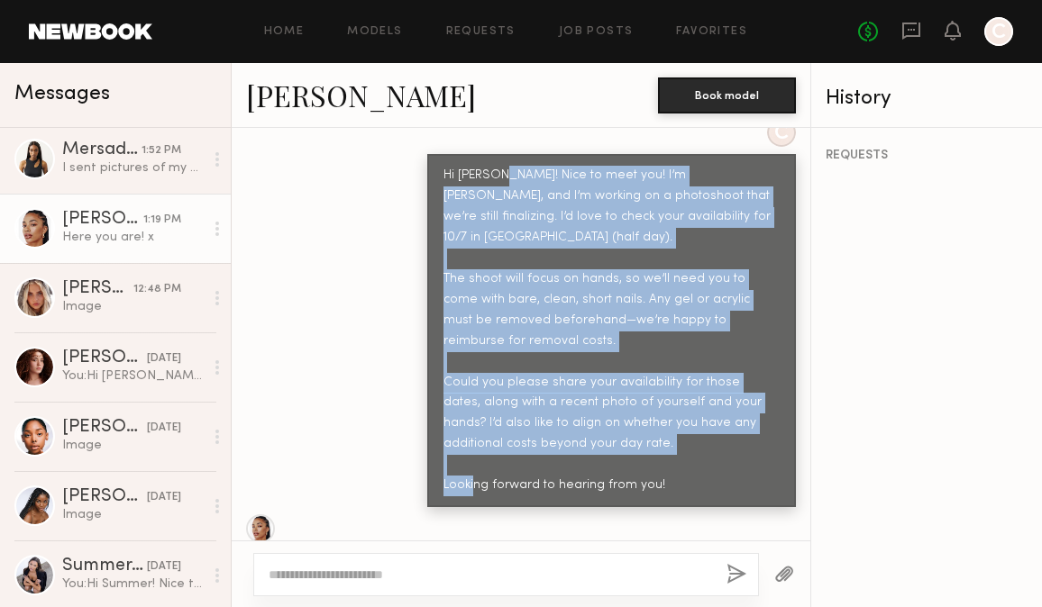
drag, startPoint x: 485, startPoint y: 273, endPoint x: 655, endPoint y: 429, distance: 230.9
click at [655, 429] on div "Hi [PERSON_NAME]! Nice to meet you! I’m [PERSON_NAME], and I’m working on a pho…" at bounding box center [611, 331] width 336 height 331
copy div "Nice to meet you! I’m [PERSON_NAME], and I’m working on a photoshoot that we’re…"
click at [355, 285] on div "C Hi [PERSON_NAME]! Nice to meet you! I’m [PERSON_NAME], and I’m working on a p…" at bounding box center [521, 312] width 578 height 389
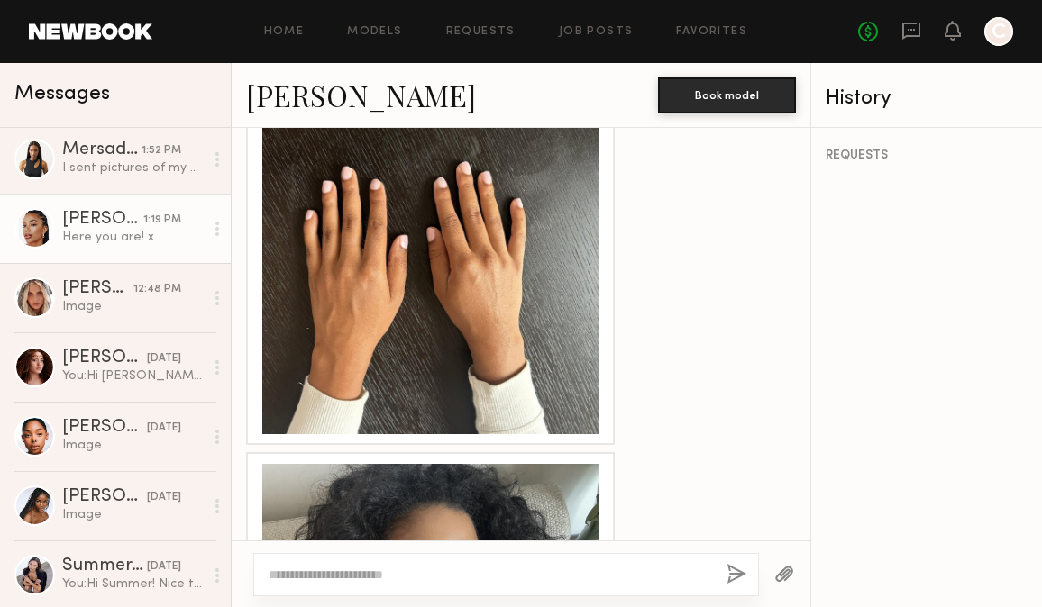
scroll to position [1710, 0]
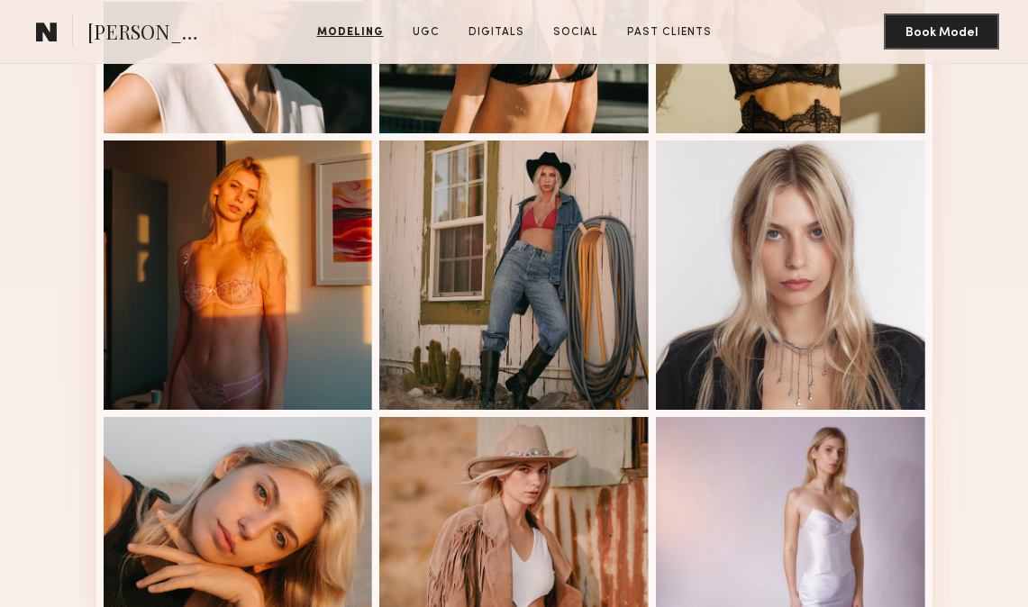
scroll to position [1161, 0]
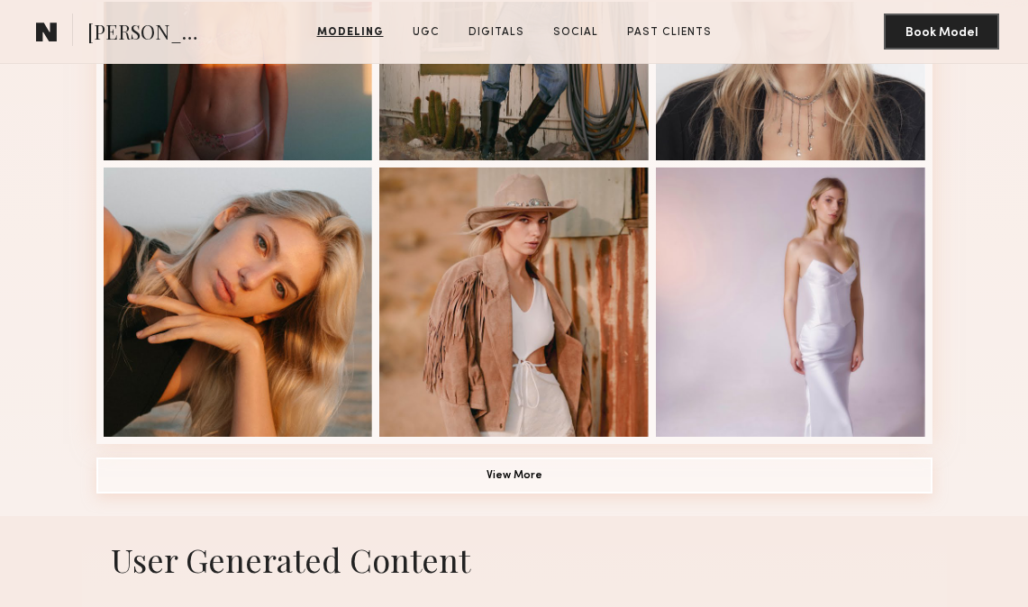
click at [616, 479] on button "View More" at bounding box center [514, 476] width 836 height 36
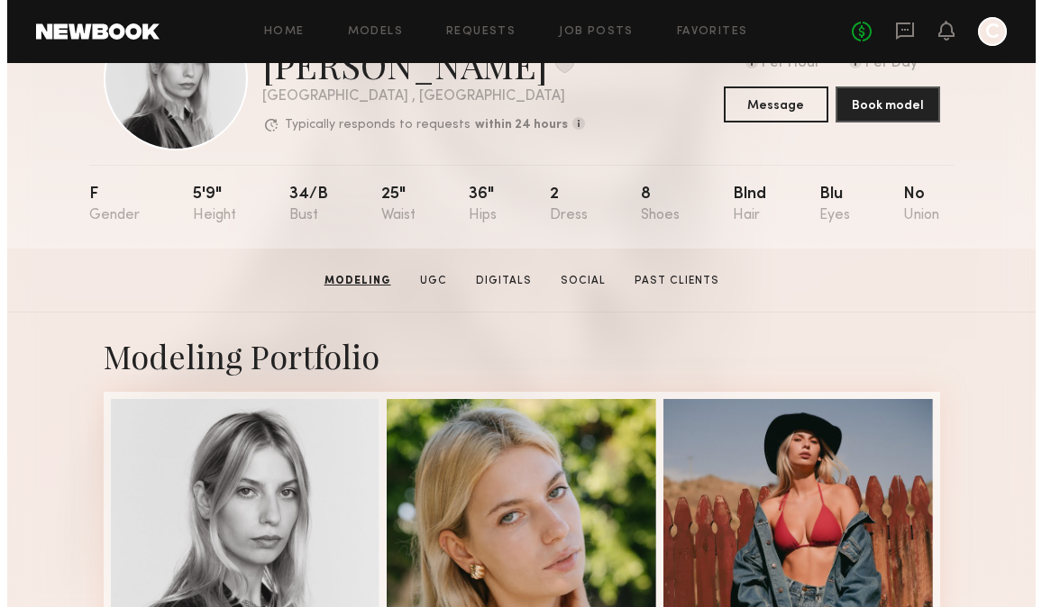
scroll to position [0, 0]
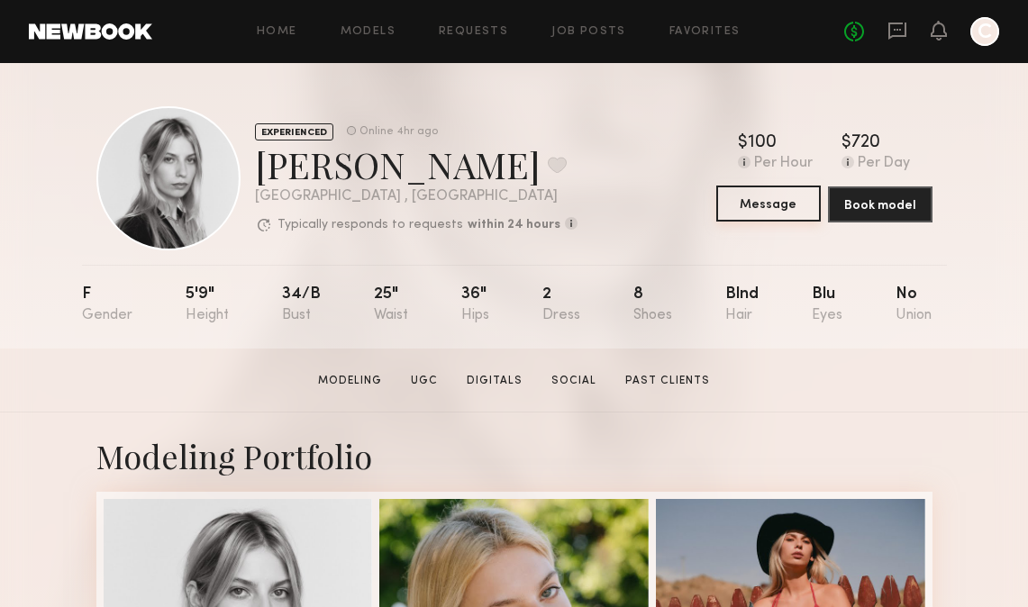
click at [763, 201] on button "Message" at bounding box center [768, 204] width 105 height 36
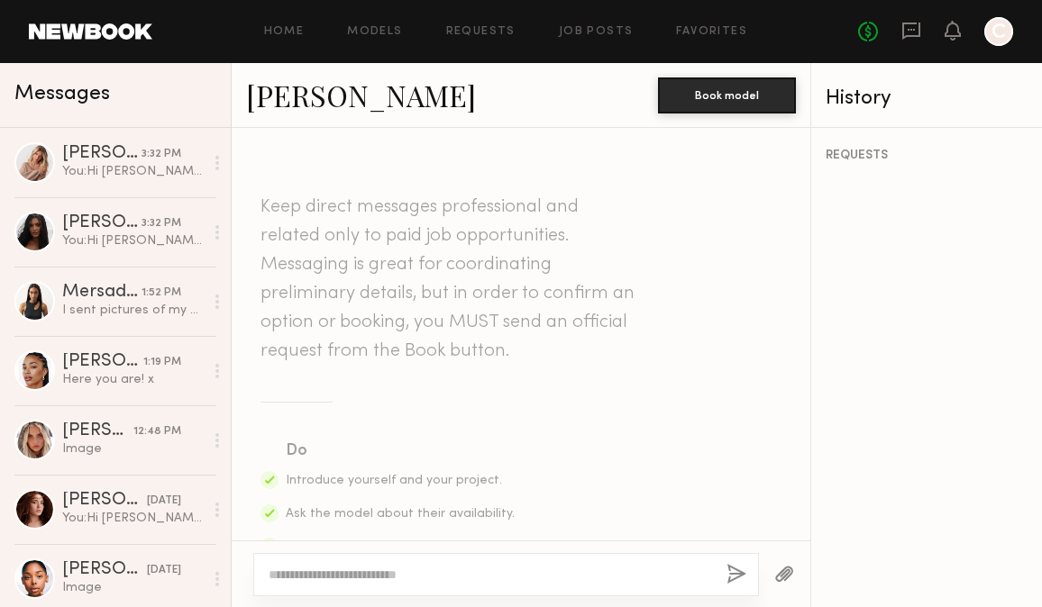
click at [320, 571] on textarea at bounding box center [490, 575] width 443 height 18
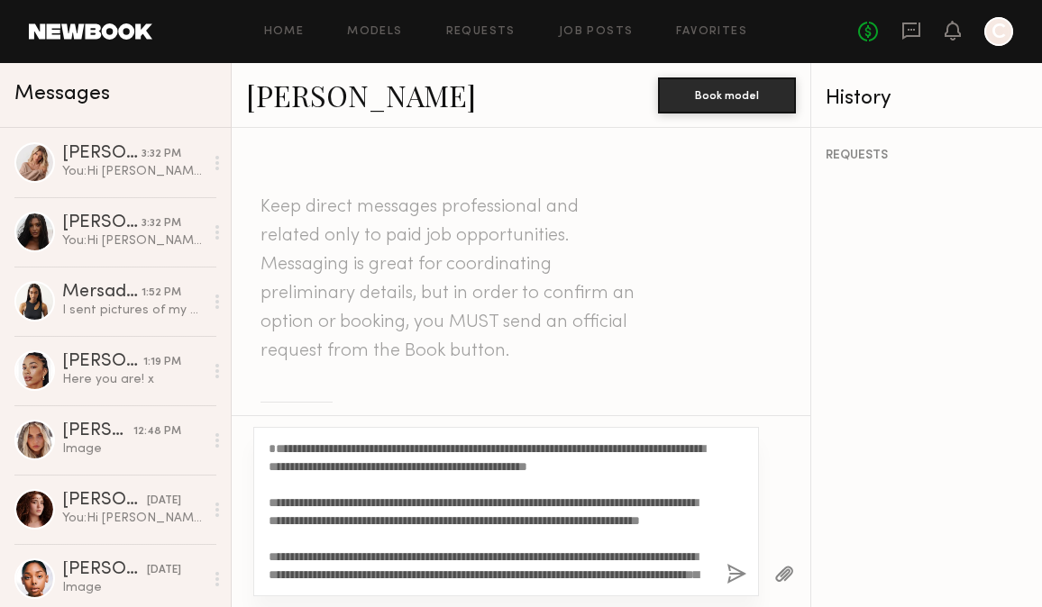
click at [274, 443] on textarea "**********" at bounding box center [490, 512] width 443 height 144
type textarea "**********"
click at [730, 564] on button "button" at bounding box center [736, 575] width 20 height 23
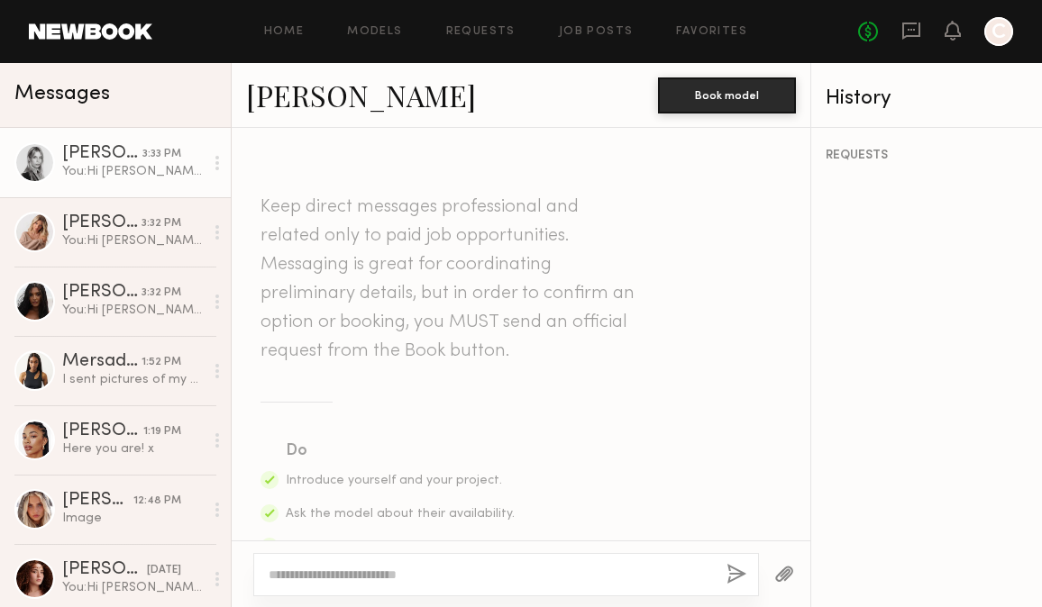
scroll to position [822, 0]
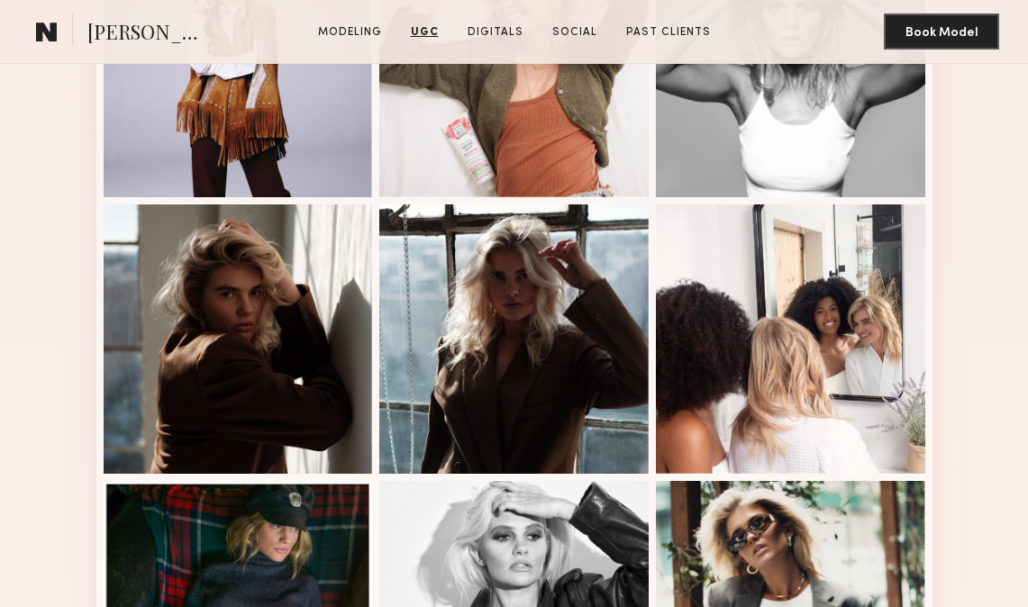
scroll to position [818, 0]
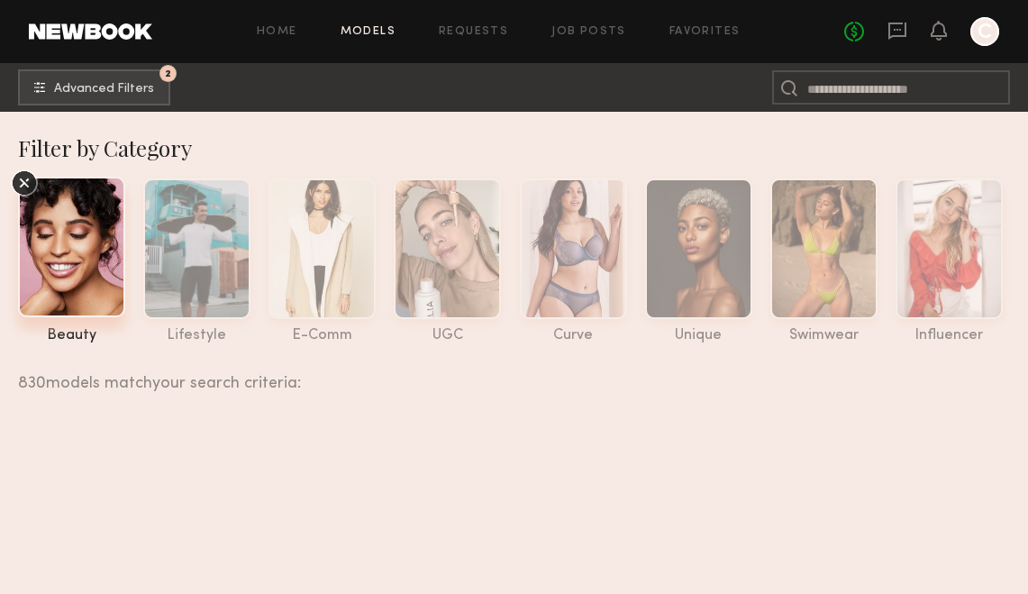
scroll to position [85956, 0]
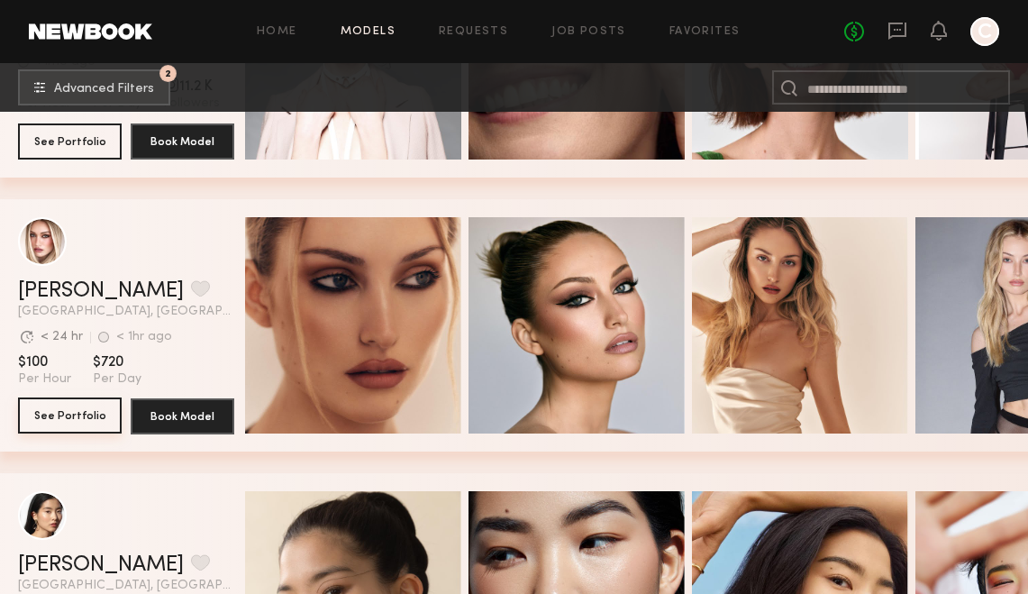
click at [82, 409] on button "See Portfolio" at bounding box center [70, 415] width 104 height 36
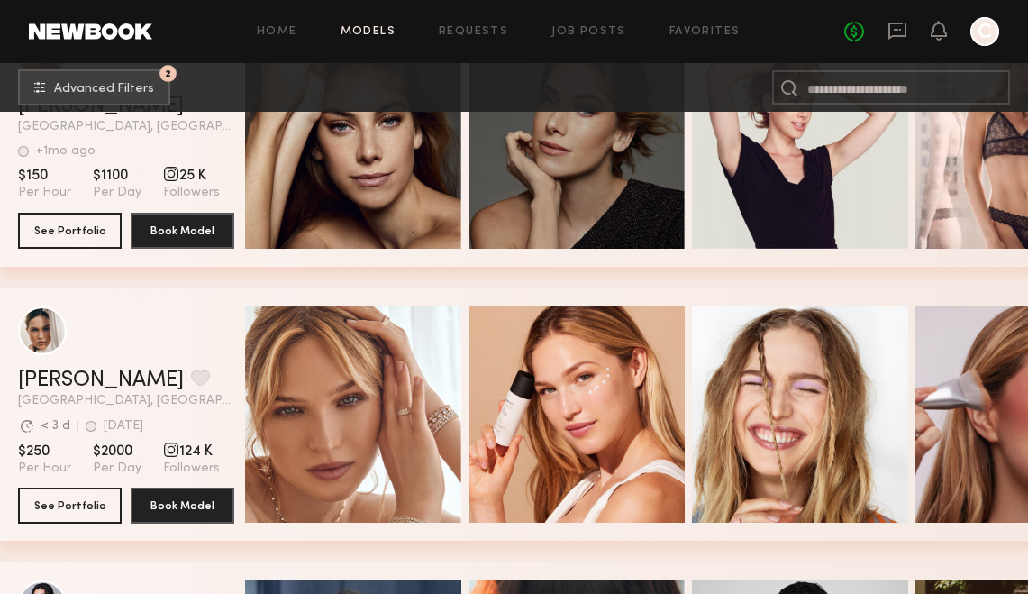
scroll to position [100111, 0]
click at [73, 514] on button "See Portfolio" at bounding box center [70, 505] width 104 height 36
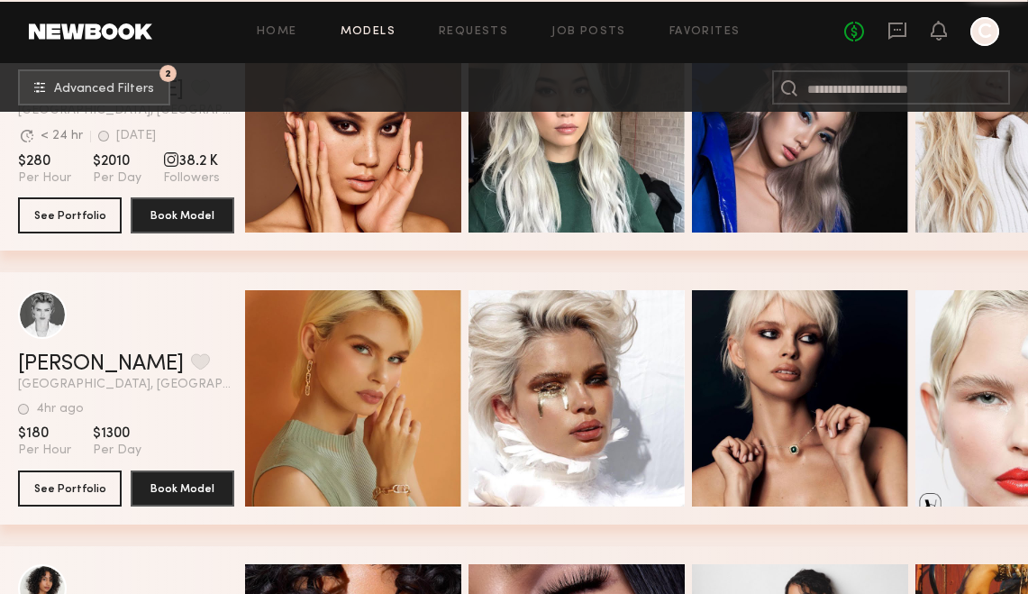
scroll to position [101493, 0]
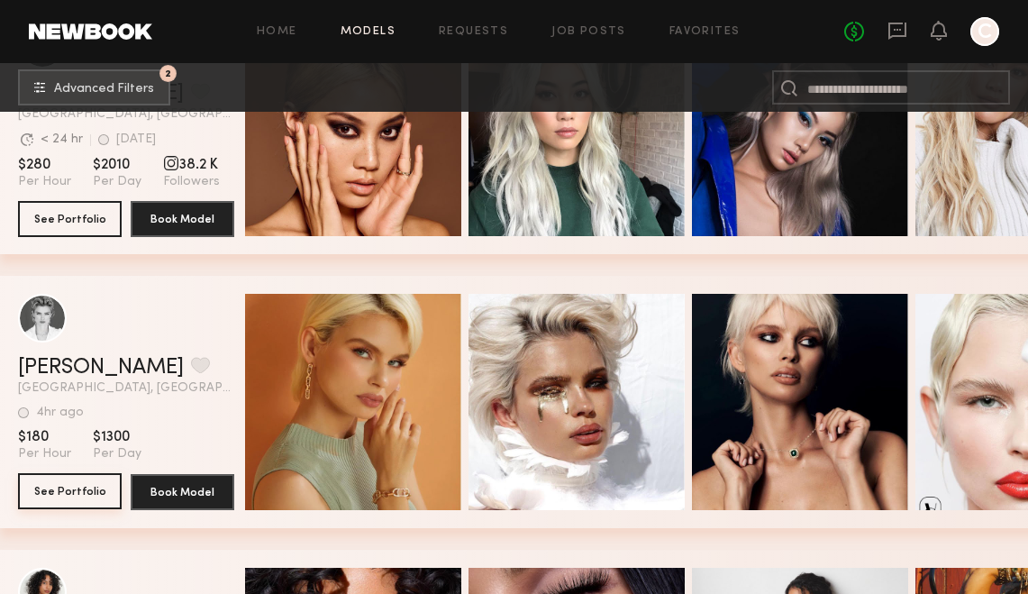
click at [92, 499] on button "See Portfolio" at bounding box center [70, 491] width 104 height 36
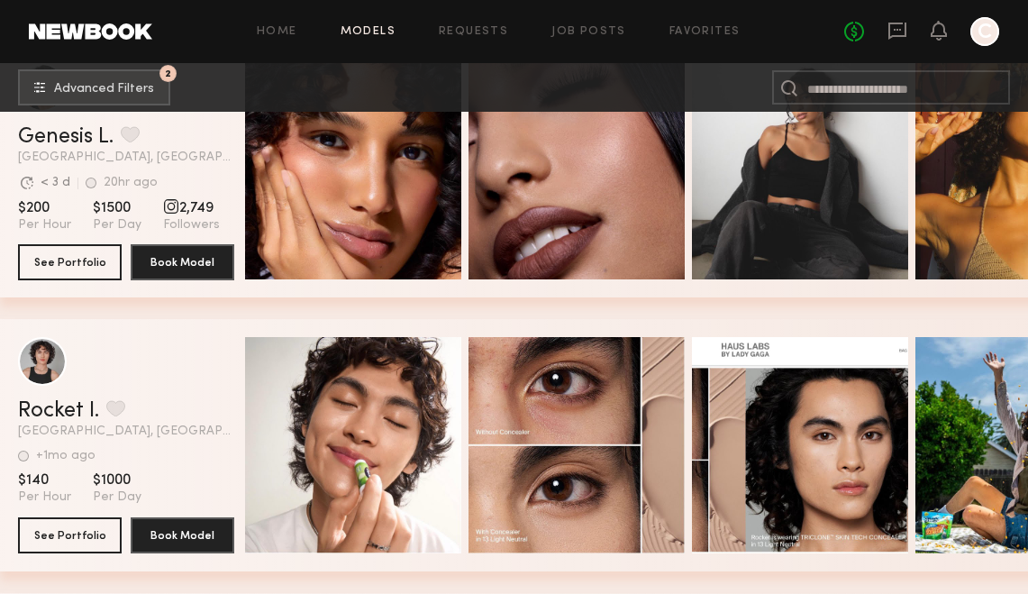
scroll to position [101888, 0]
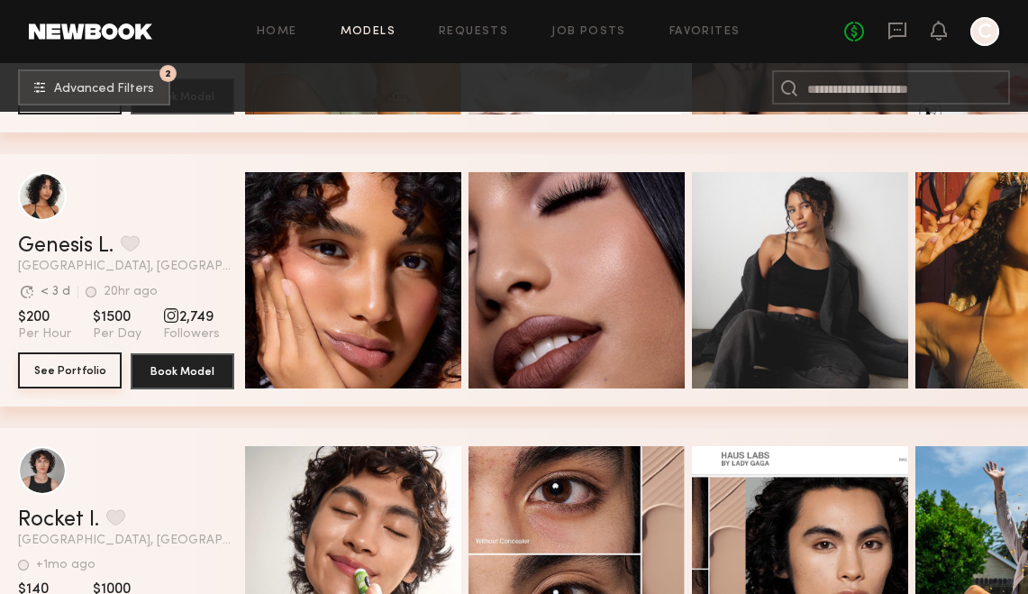
click at [61, 386] on button "See Portfolio" at bounding box center [70, 370] width 104 height 36
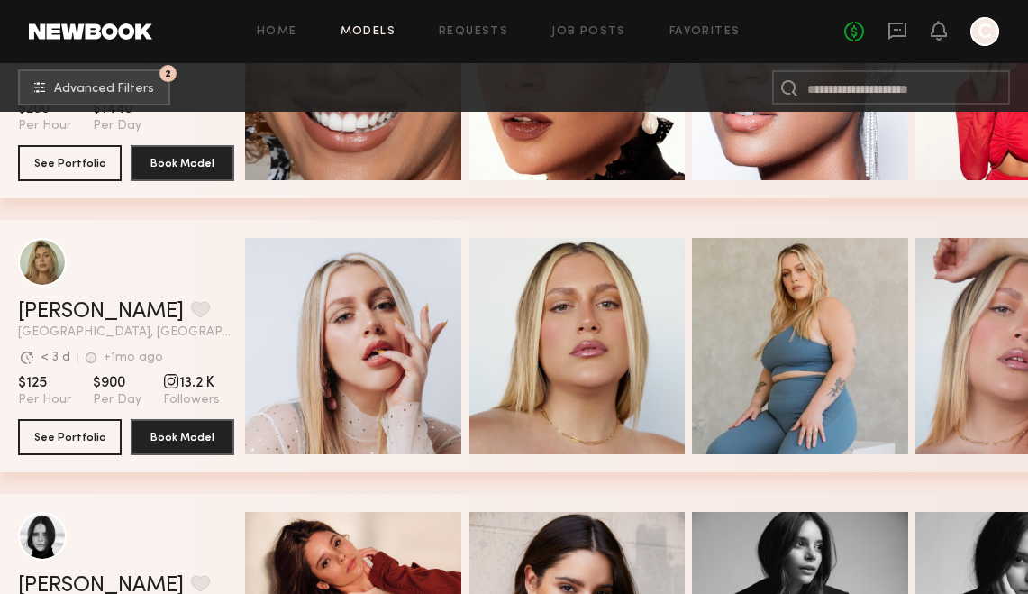
scroll to position [105115, 0]
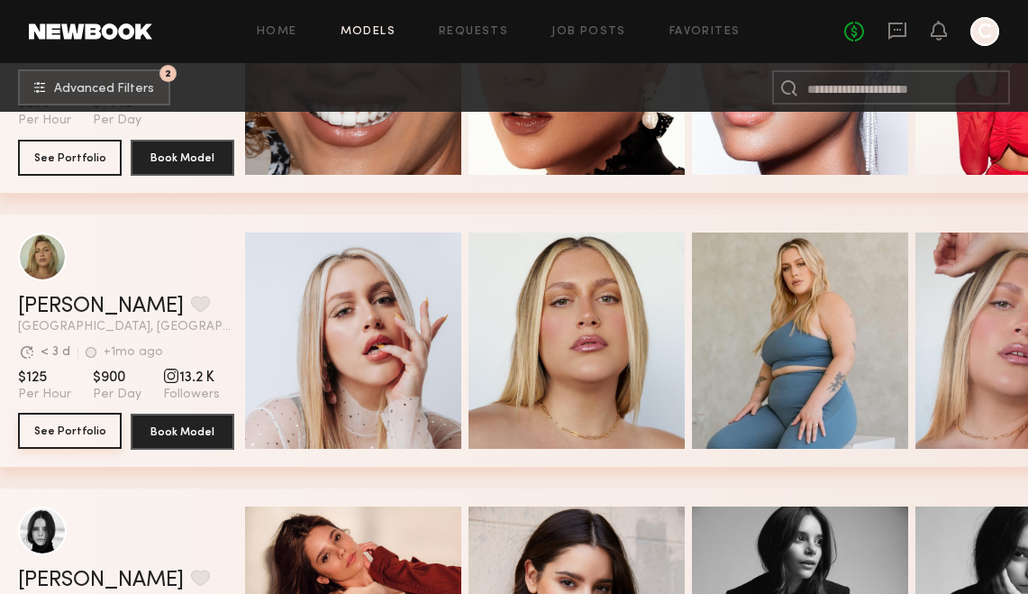
click at [37, 419] on button "See Portfolio" at bounding box center [70, 431] width 104 height 36
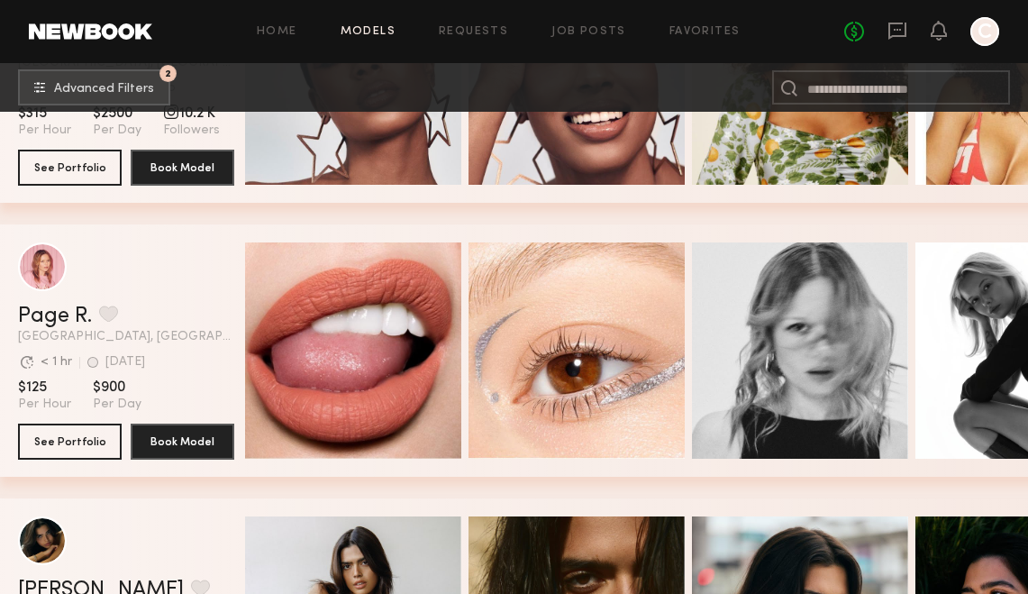
scroll to position [107042, 0]
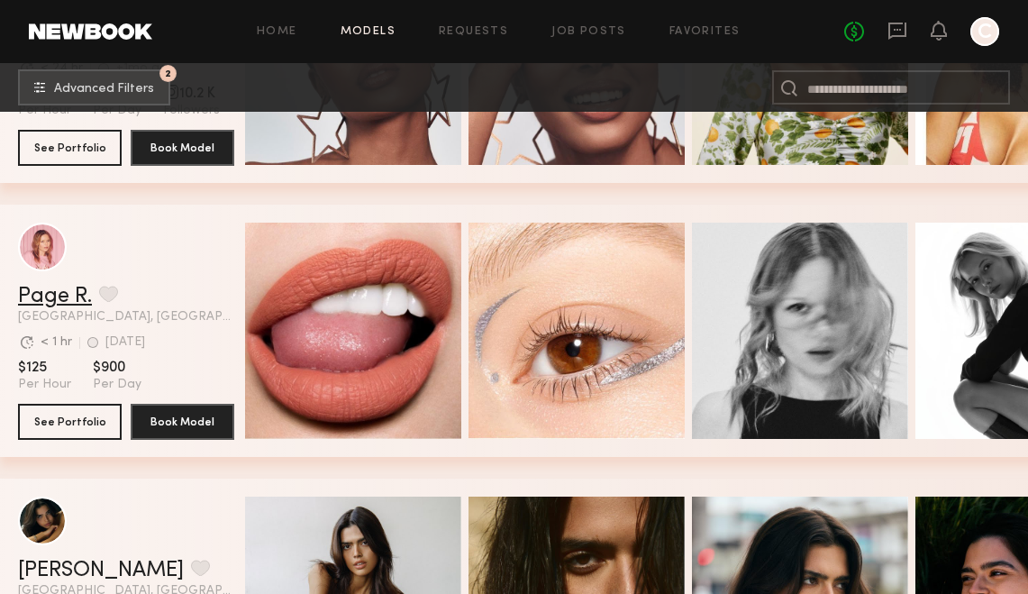
click at [26, 305] on link "Page R." at bounding box center [55, 297] width 74 height 22
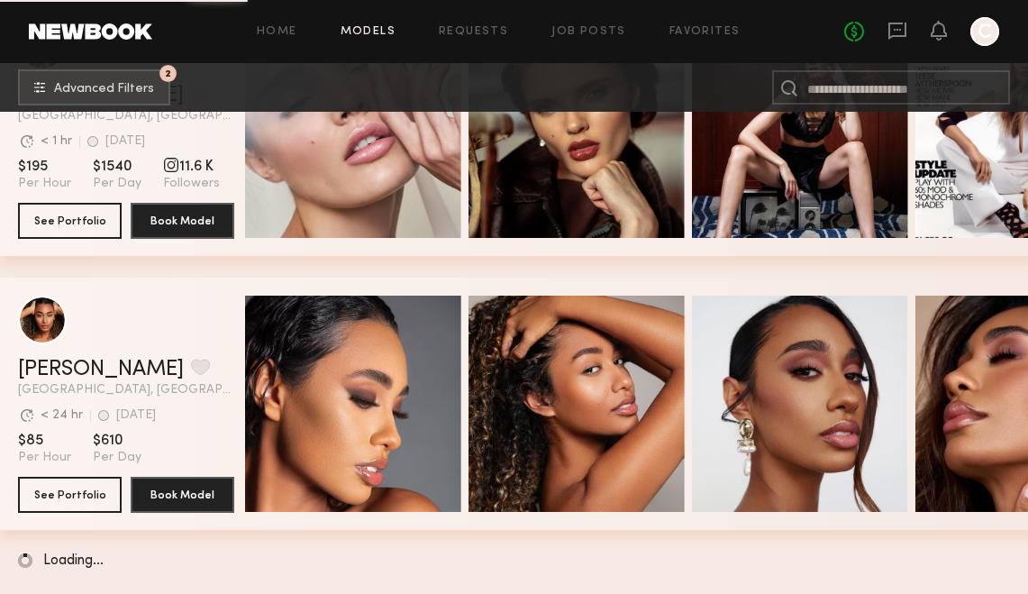
scroll to position [114916, 0]
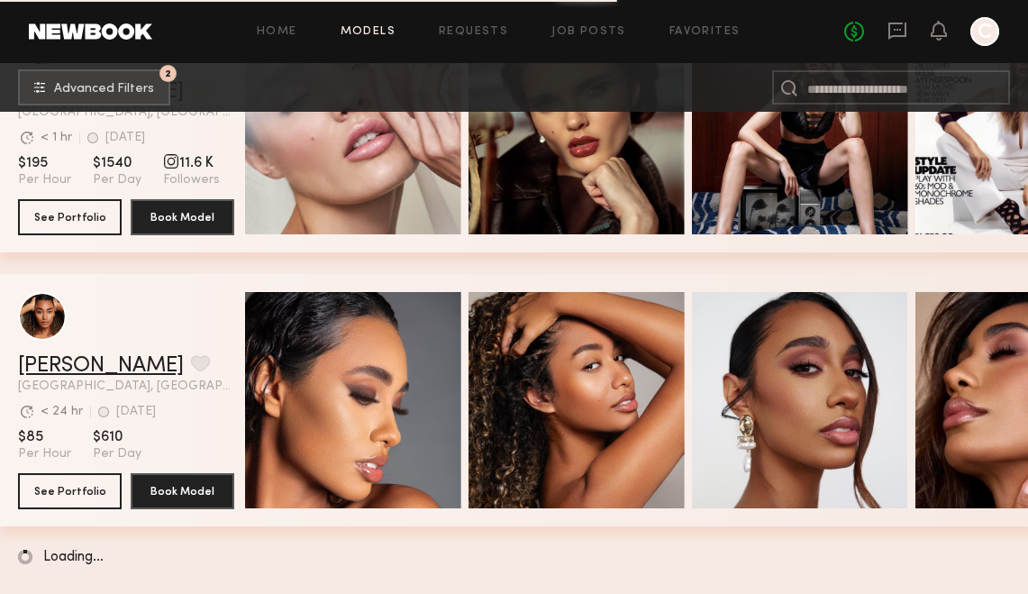
click at [60, 360] on link "Desree H." at bounding box center [101, 366] width 166 height 22
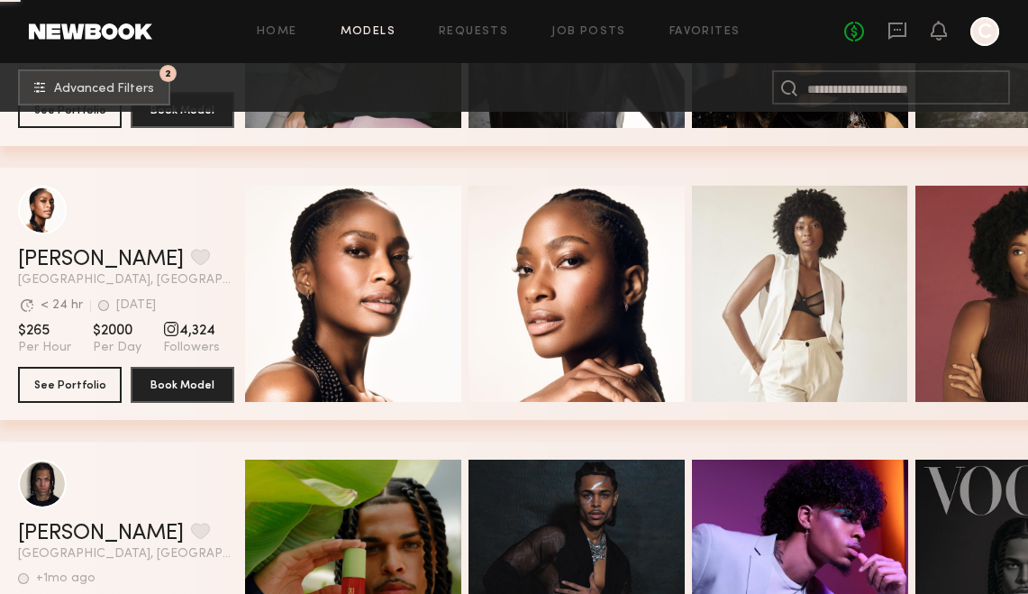
scroll to position [123928, 0]
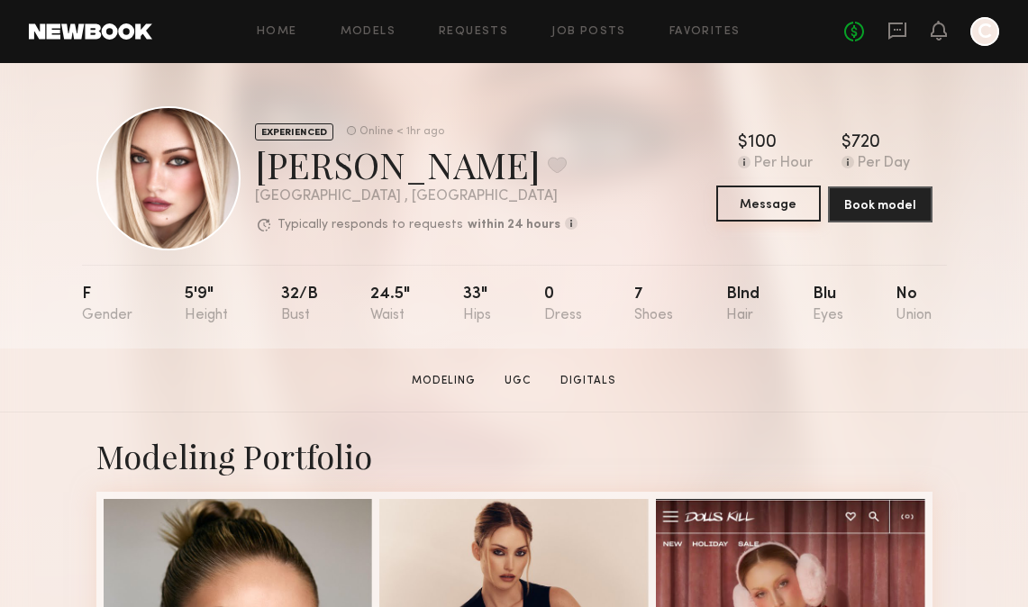
click at [756, 205] on button "Message" at bounding box center [768, 204] width 105 height 36
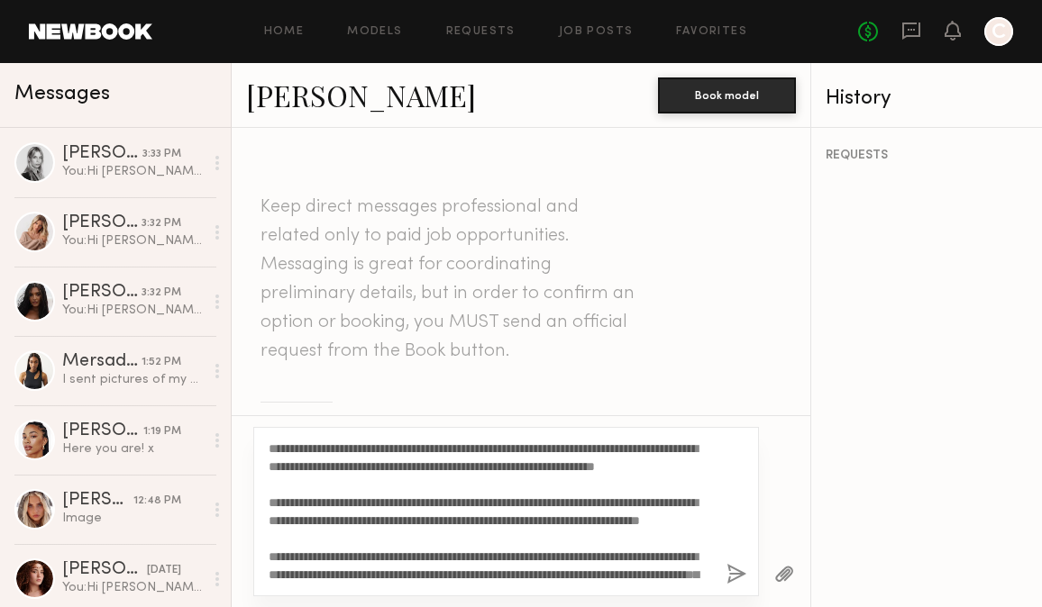
type textarea "**********"
click at [736, 571] on button "button" at bounding box center [736, 575] width 20 height 23
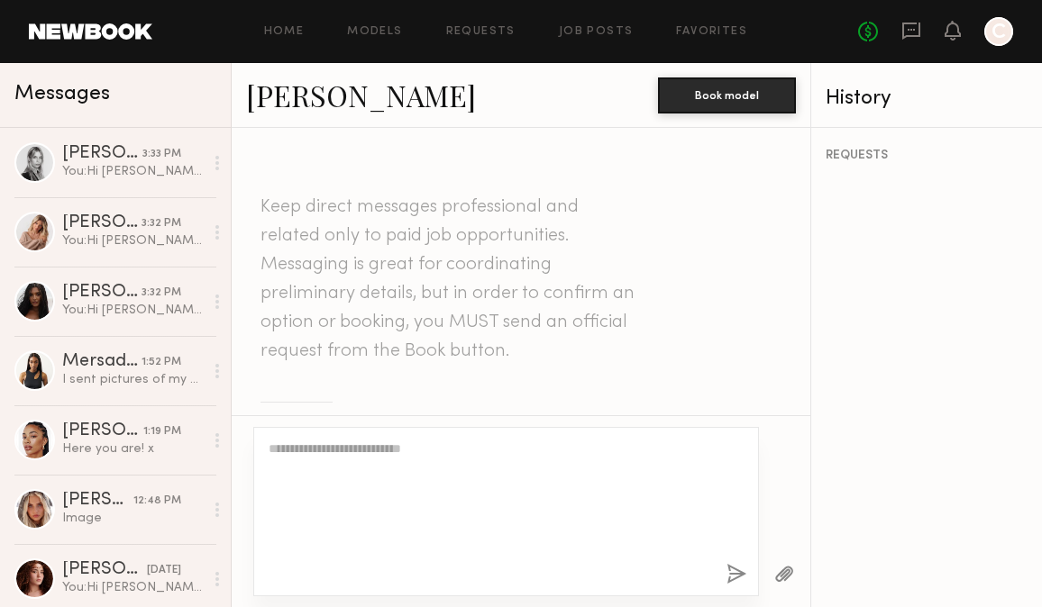
scroll to position [822, 0]
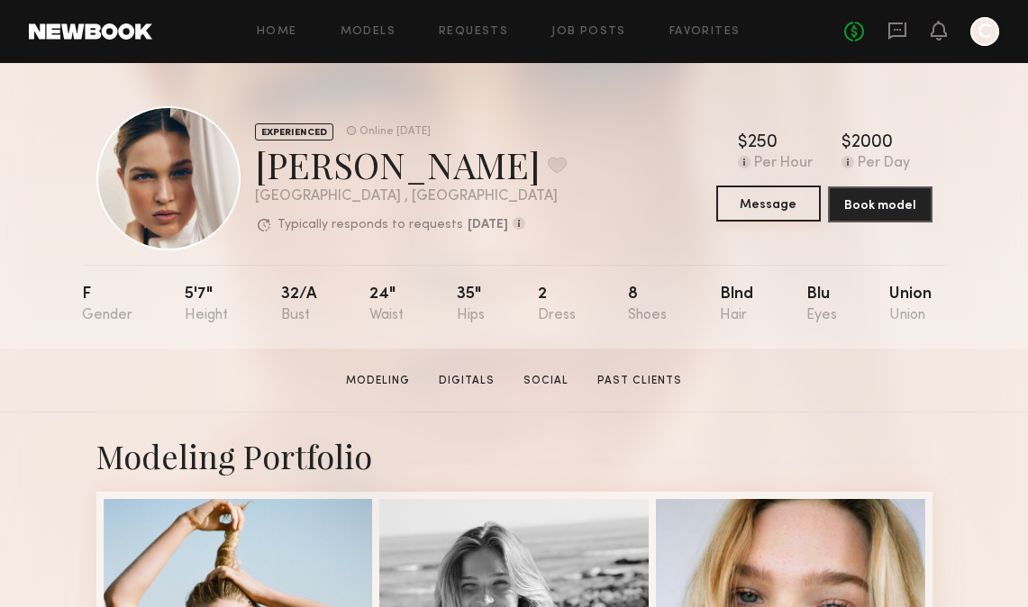
click at [762, 195] on button "Message" at bounding box center [768, 204] width 105 height 36
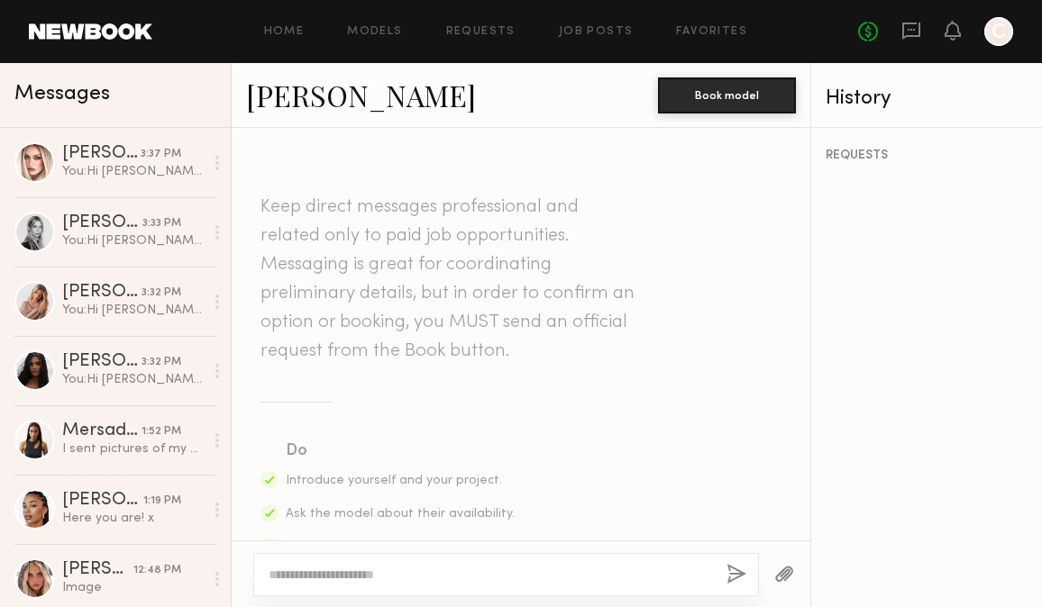
click at [454, 575] on textarea at bounding box center [490, 575] width 443 height 18
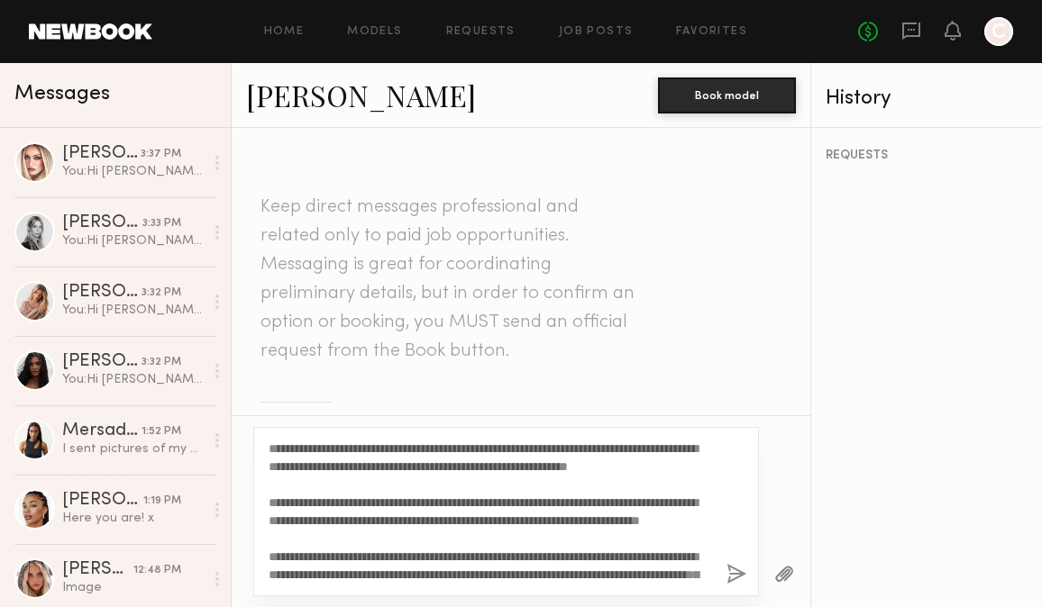
scroll to position [87, 0]
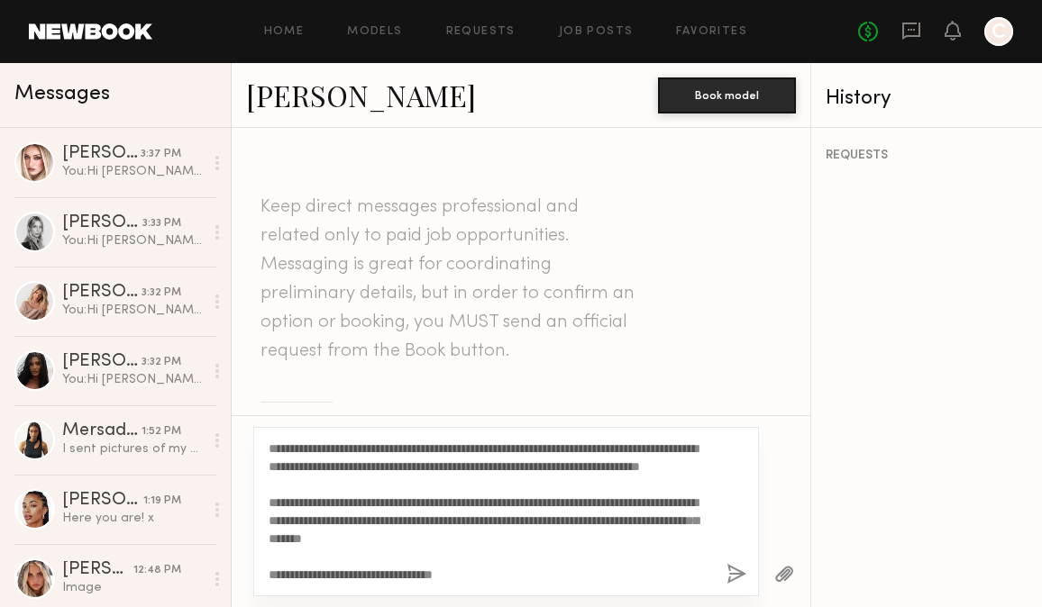
type textarea "**********"
click at [727, 570] on button "button" at bounding box center [736, 575] width 20 height 23
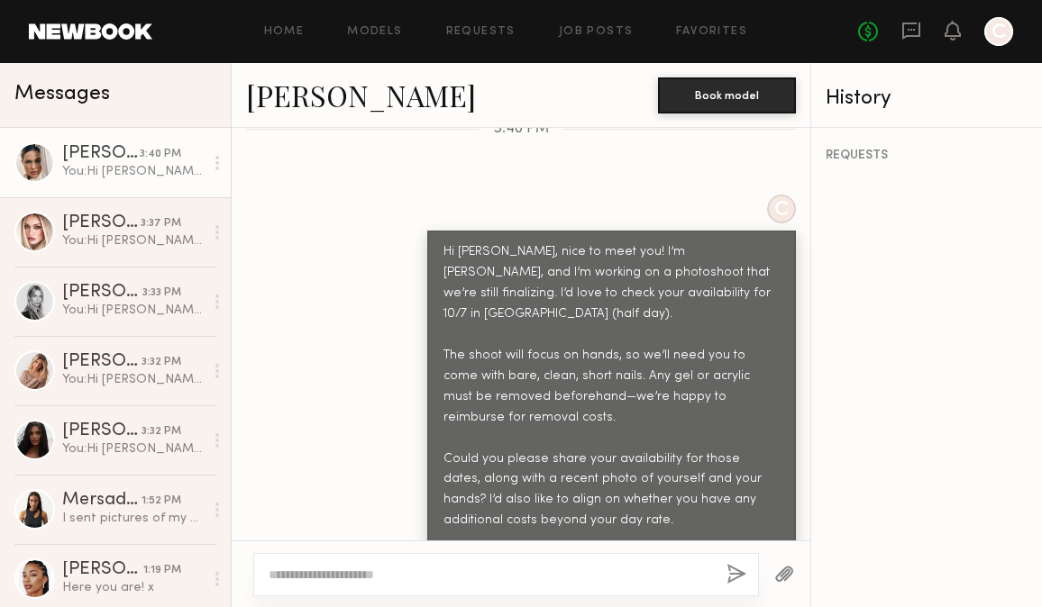
scroll to position [822, 0]
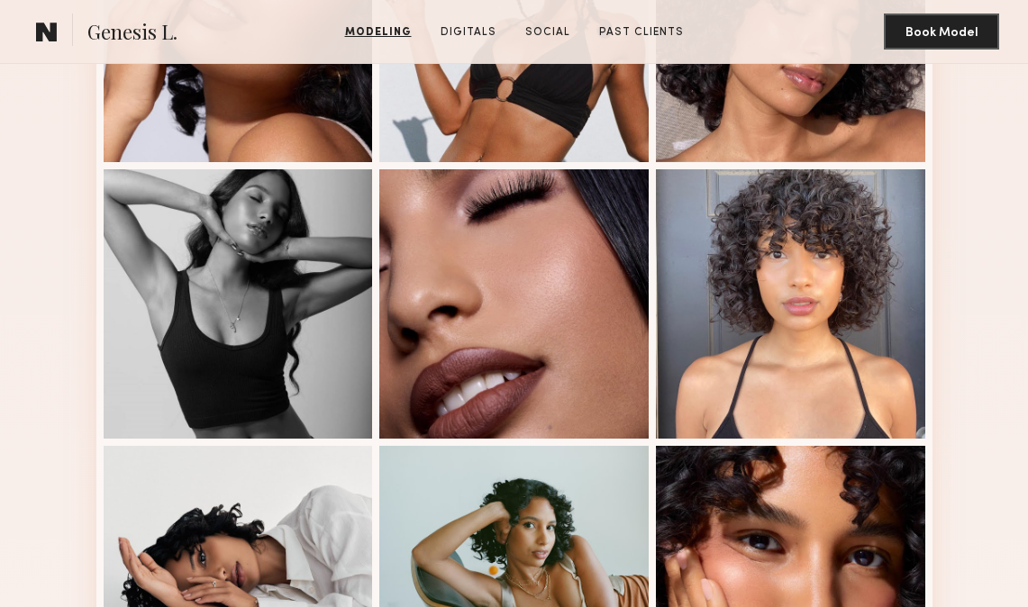
scroll to position [560, 0]
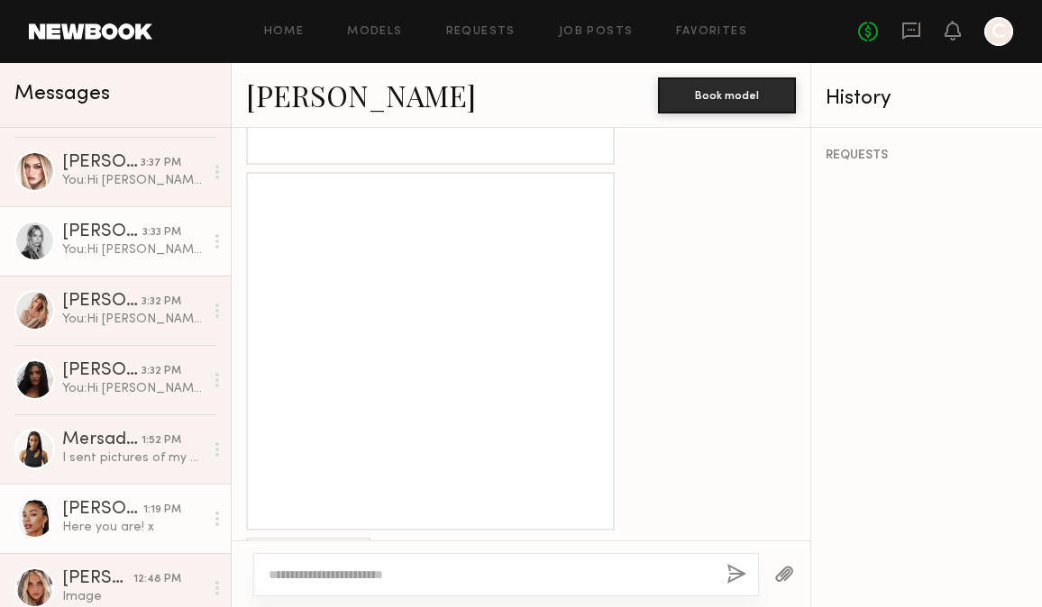
scroll to position [75, 0]
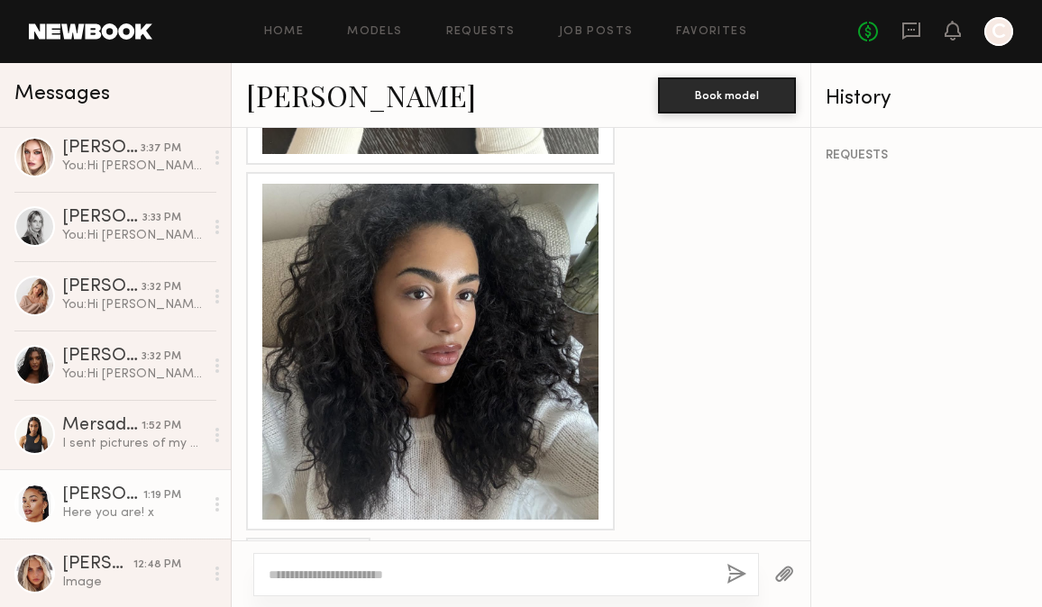
click at [128, 512] on div "Here you are! x" at bounding box center [132, 513] width 141 height 17
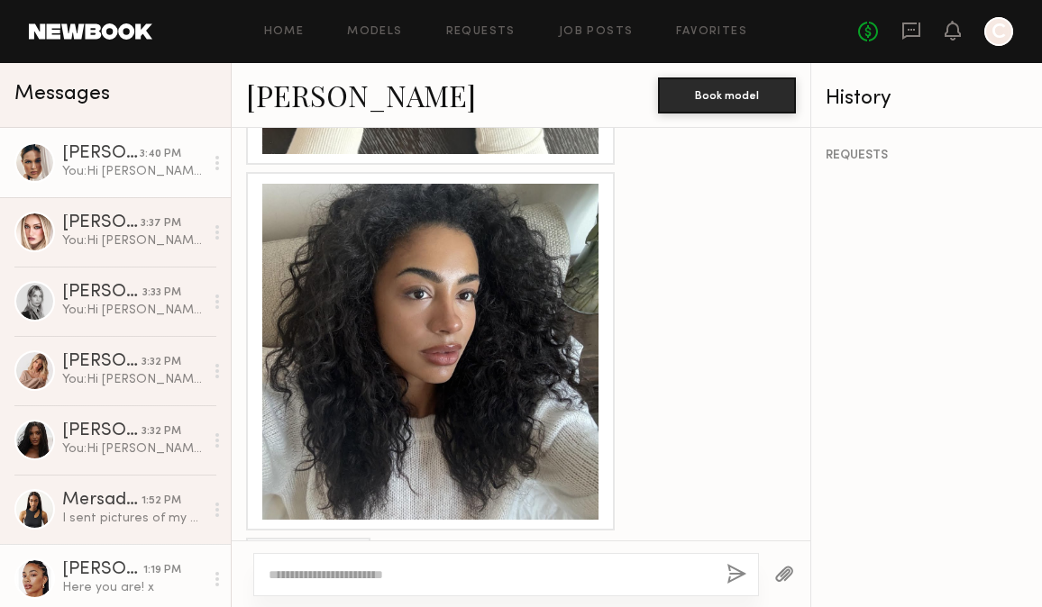
click at [85, 176] on div "You: Hi Ali, nice to meet you! I’m Carol, and I’m working on a photoshoot that …" at bounding box center [132, 171] width 141 height 17
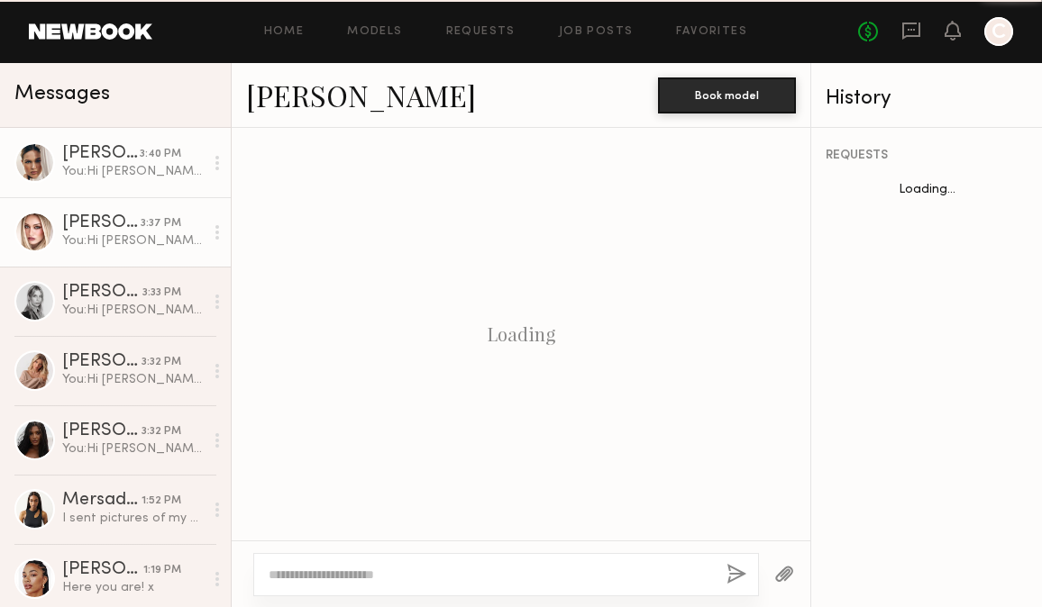
scroll to position [822, 0]
click at [154, 244] on div "You: Hi Charlotte, nice to meet you! I’m Carol, and I’m working on a photoshoot…" at bounding box center [132, 240] width 141 height 17
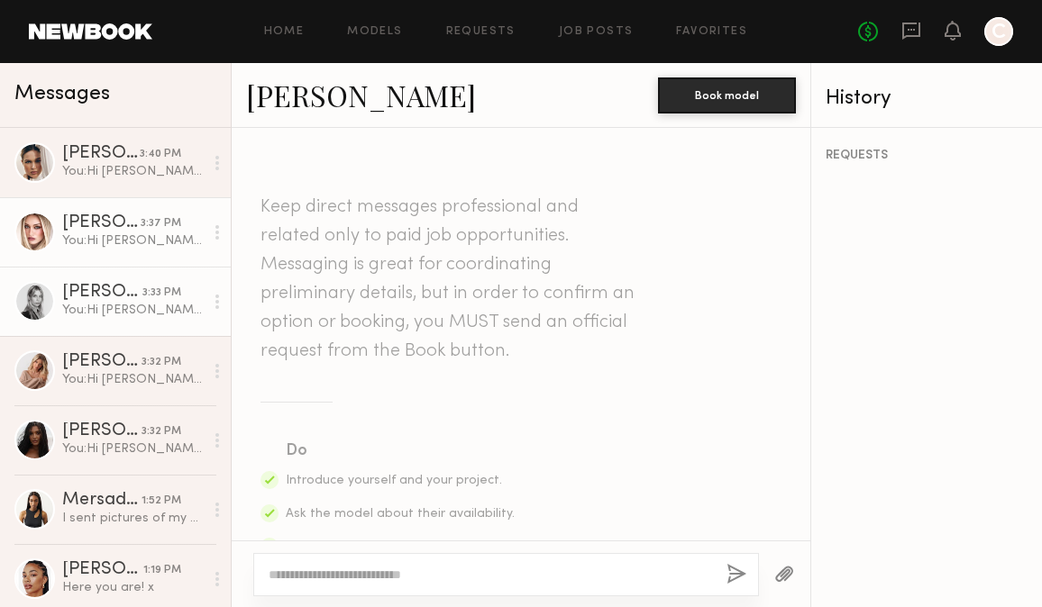
scroll to position [822, 0]
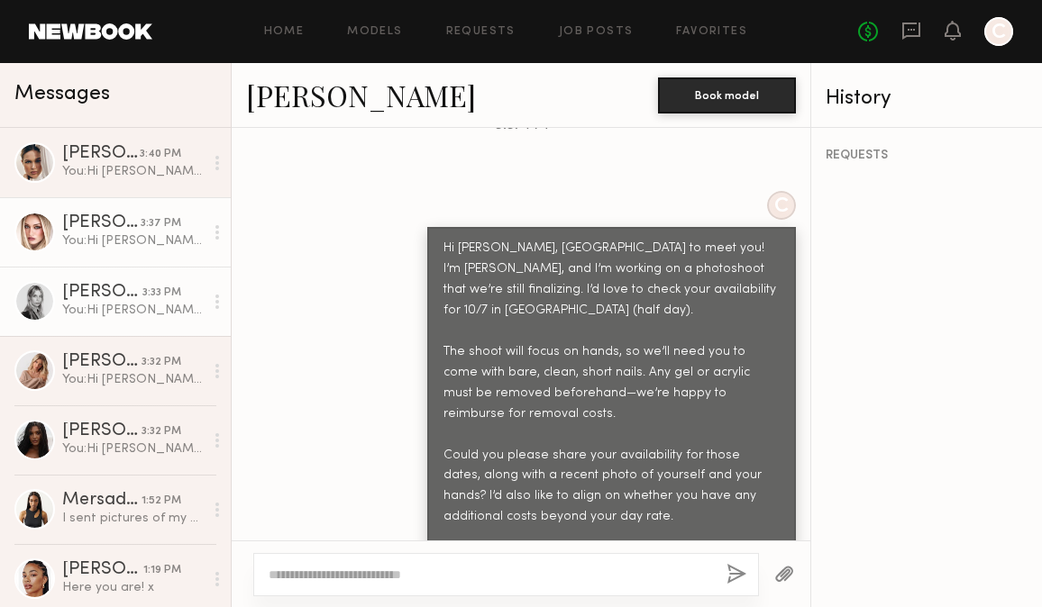
click at [161, 299] on div "3:33 PM" at bounding box center [161, 293] width 39 height 17
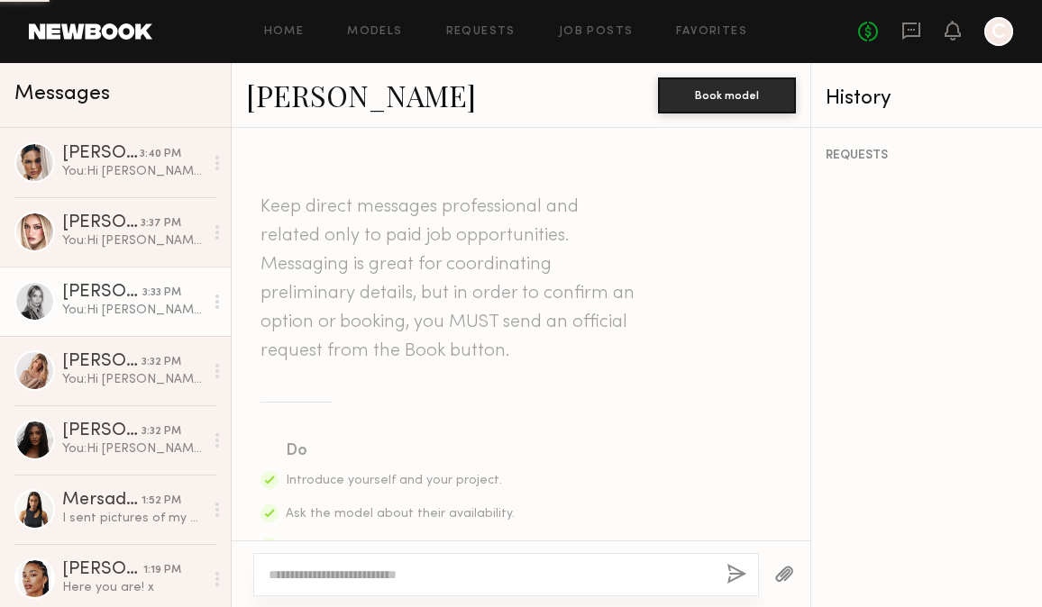
scroll to position [822, 0]
